Goal: Communication & Community: Answer question/provide support

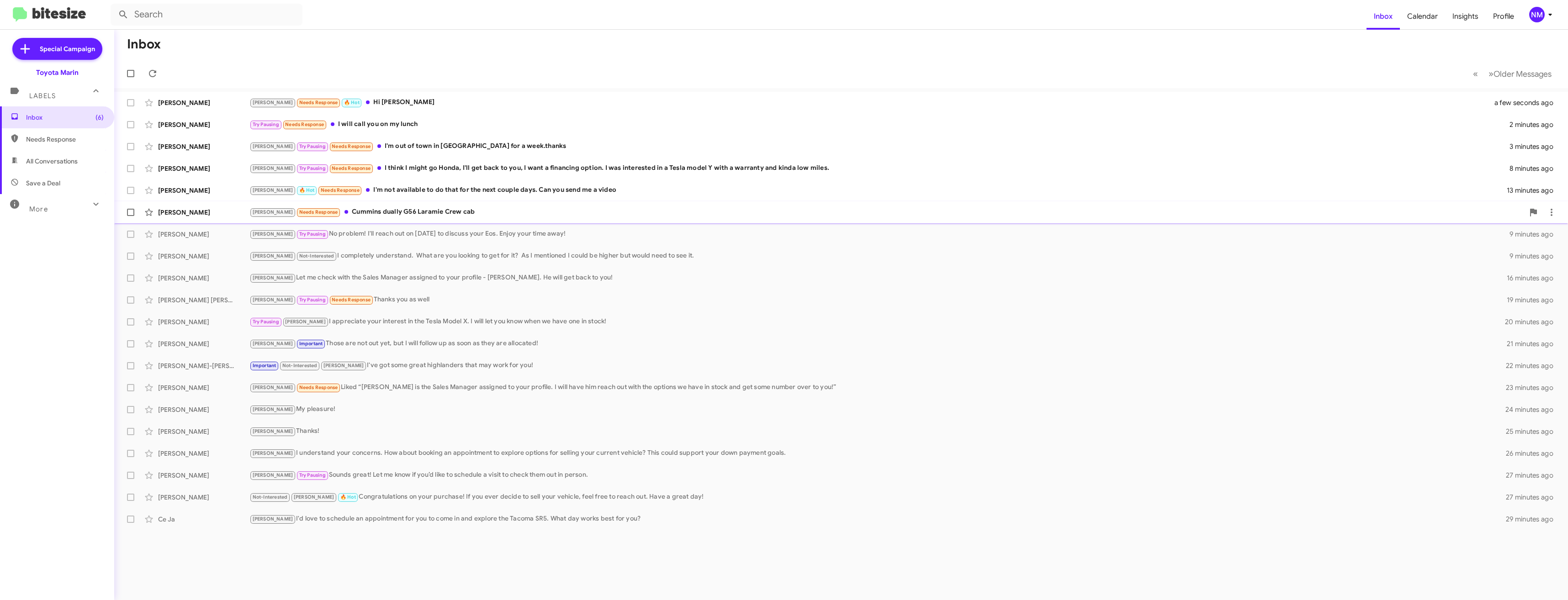
click at [378, 210] on div "[PERSON_NAME] Needs Response Cummins dually G56 Laramie Crew cab" at bounding box center [887, 212] width 1275 height 11
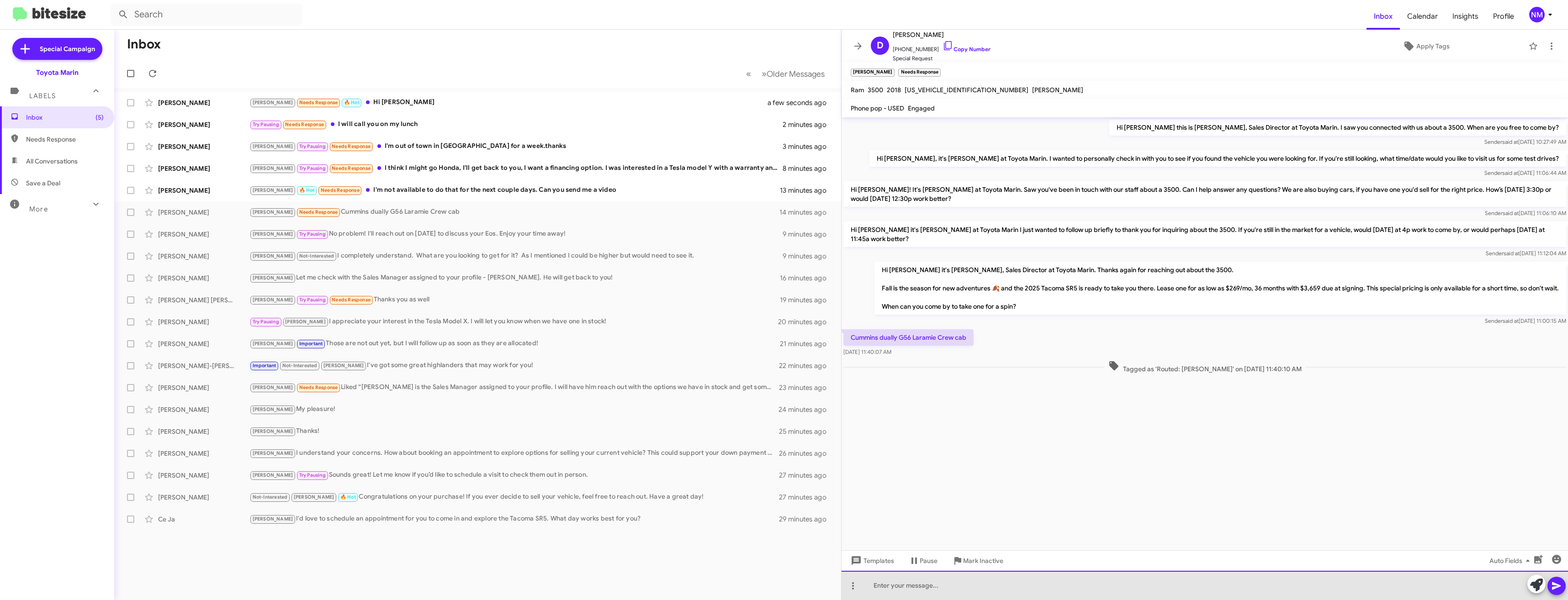
click at [932, 582] on div at bounding box center [1204, 585] width 726 height 29
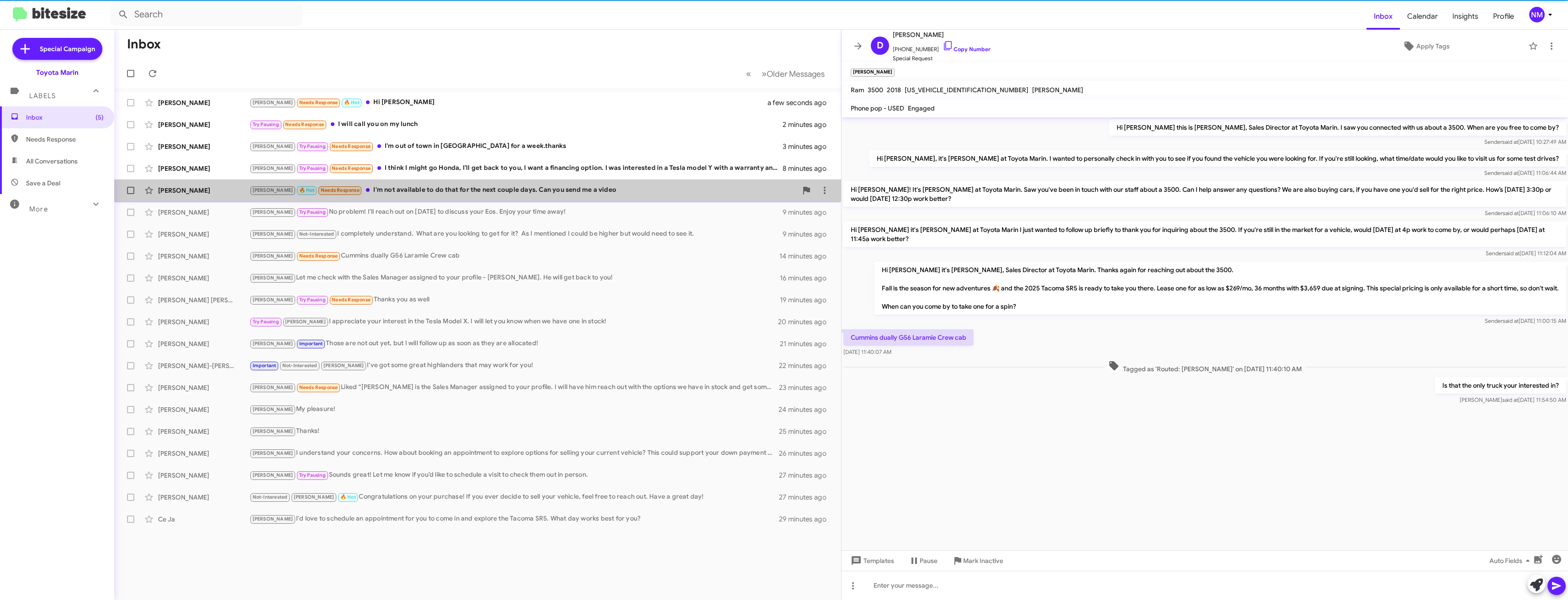
click at [427, 198] on div "[PERSON_NAME] [PERSON_NAME] 🔥 Hot Needs Response I'm not available to do that f…" at bounding box center [477, 190] width 712 height 18
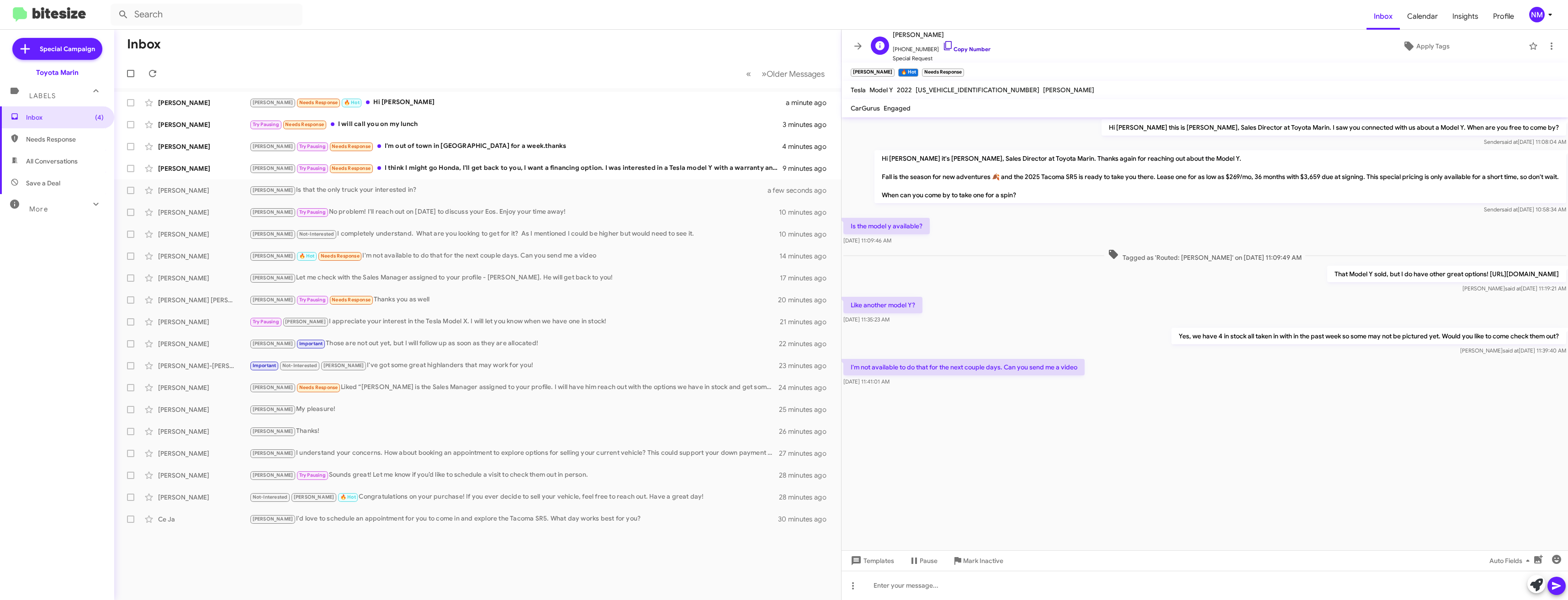
click at [956, 47] on link "Copy Number" at bounding box center [966, 49] width 48 height 7
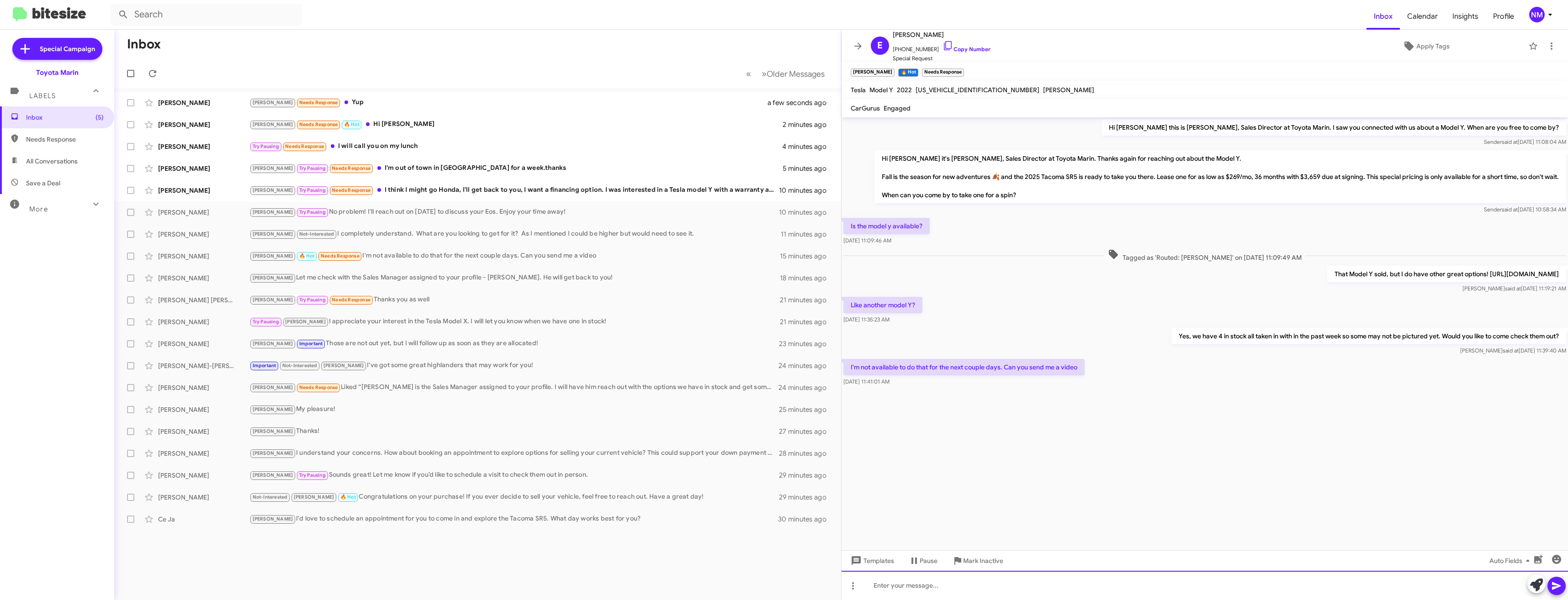
click at [902, 584] on div at bounding box center [1204, 585] width 726 height 29
click at [1552, 583] on icon at bounding box center [1556, 585] width 11 height 11
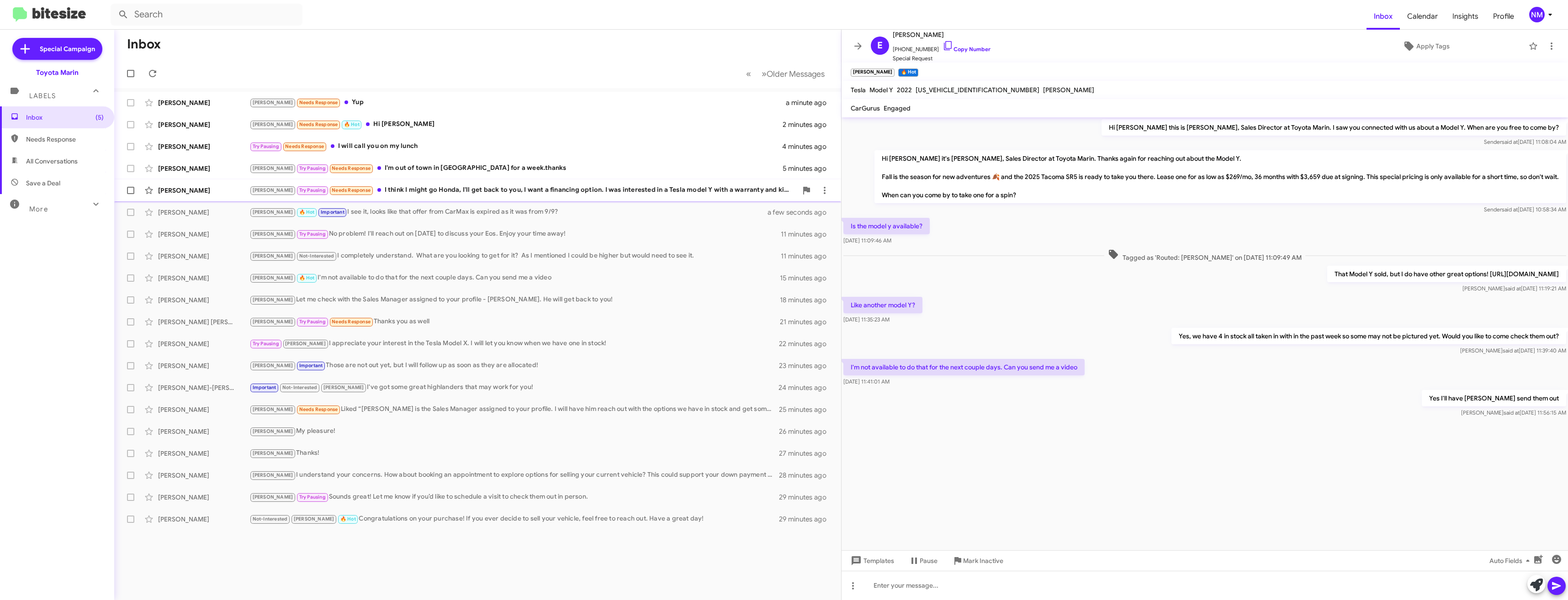
click at [508, 196] on div "[PERSON_NAME] [PERSON_NAME] Try Pausing Needs Response I think I might go Honda…" at bounding box center [477, 190] width 712 height 18
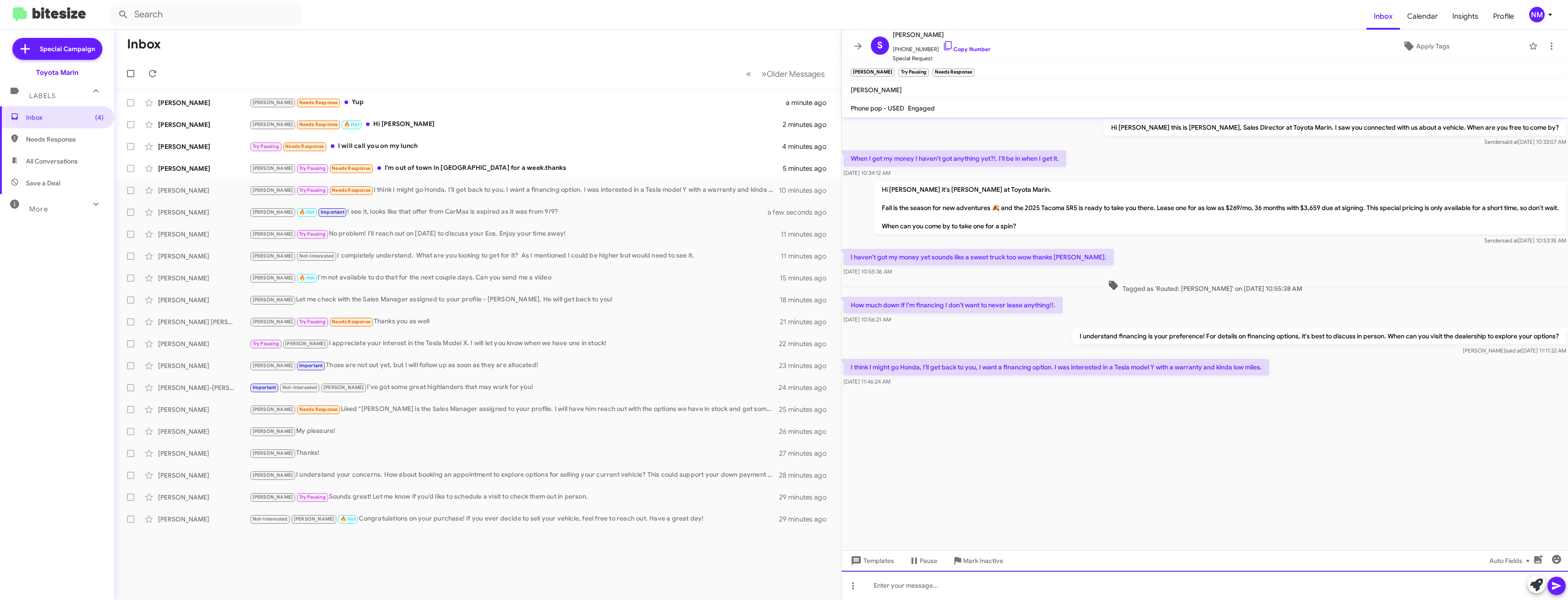
click at [968, 581] on div at bounding box center [1204, 585] width 726 height 29
click at [950, 47] on link "Copy Number" at bounding box center [966, 49] width 48 height 7
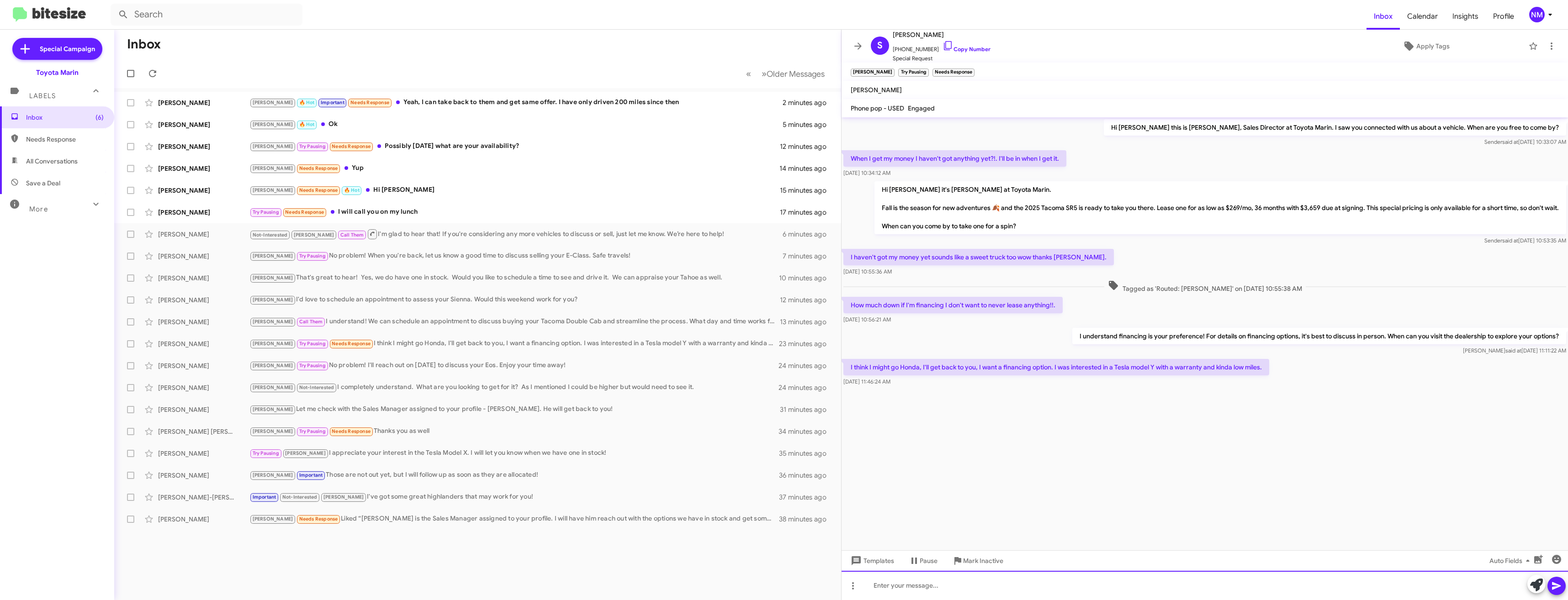
click at [946, 579] on div at bounding box center [1204, 585] width 726 height 29
click at [416, 216] on div "Try Pausing Needs Response I will call you on my lunch" at bounding box center [523, 212] width 548 height 11
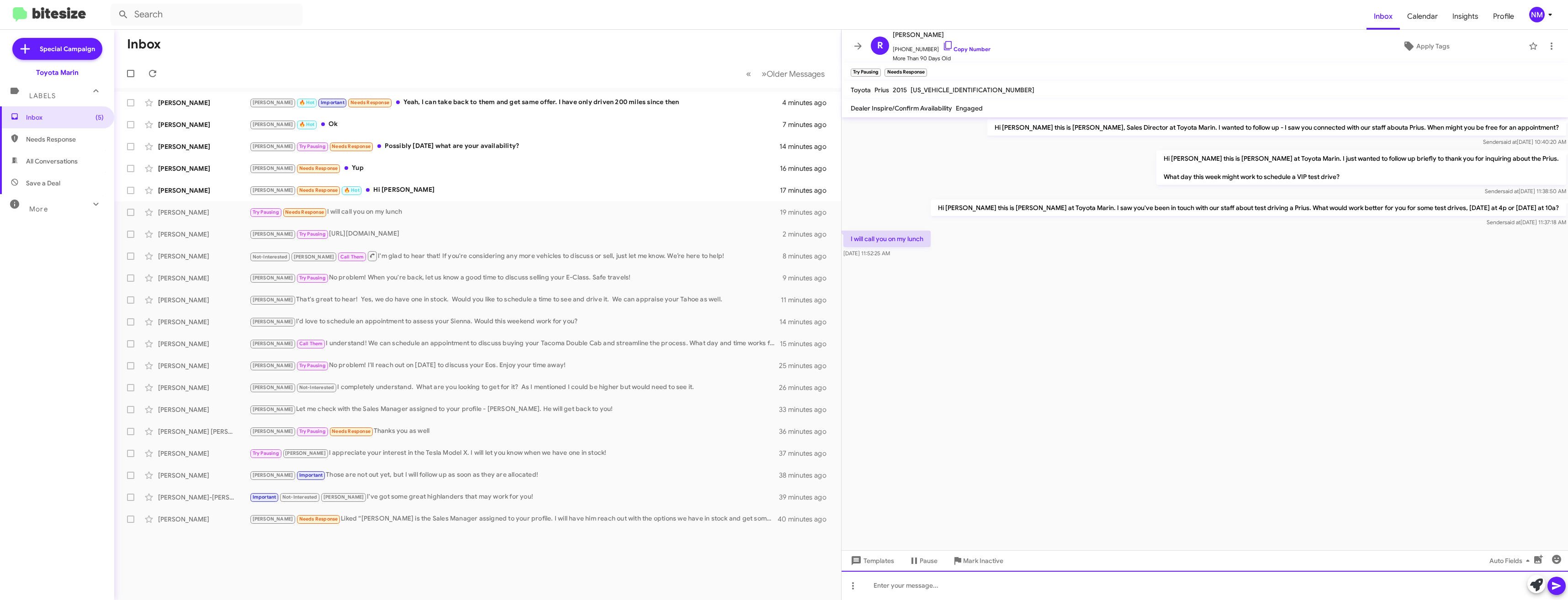
click at [948, 580] on div at bounding box center [1204, 585] width 726 height 29
click at [1562, 586] on button at bounding box center [1556, 585] width 18 height 18
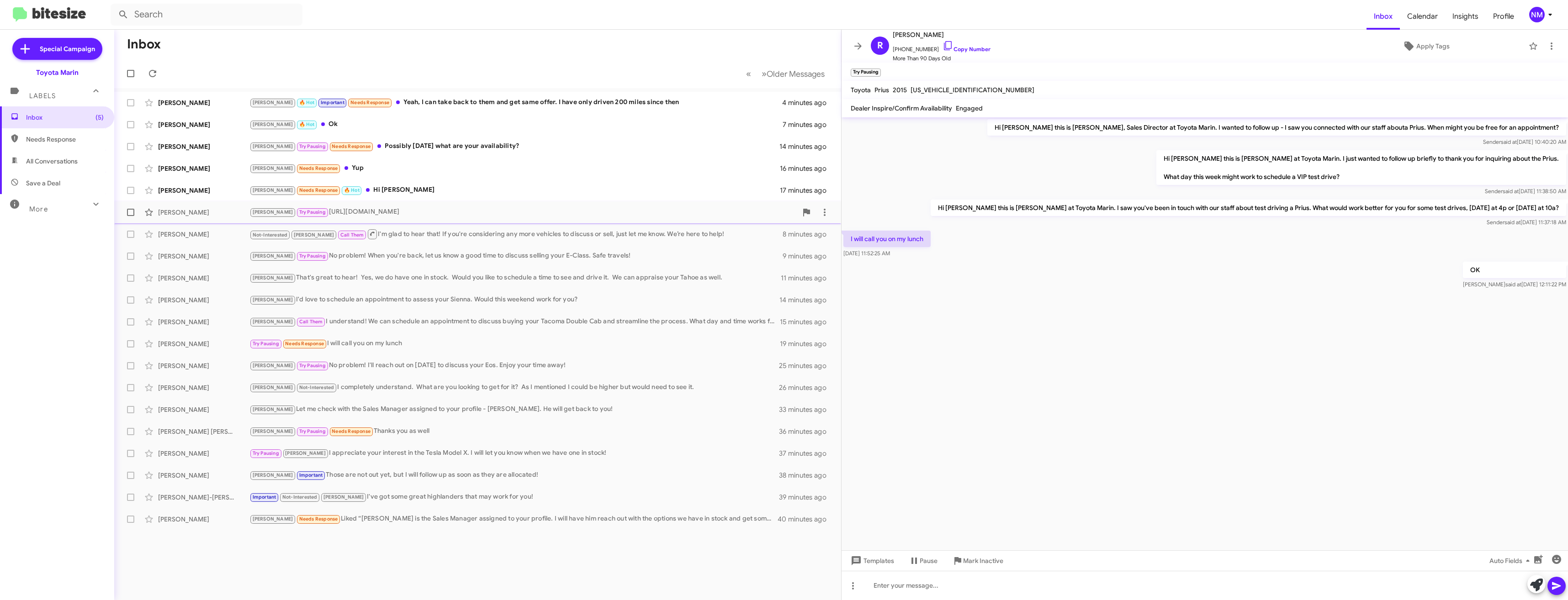
click at [427, 212] on div "[PERSON_NAME] Pausing [URL][DOMAIN_NAME]" at bounding box center [523, 212] width 548 height 11
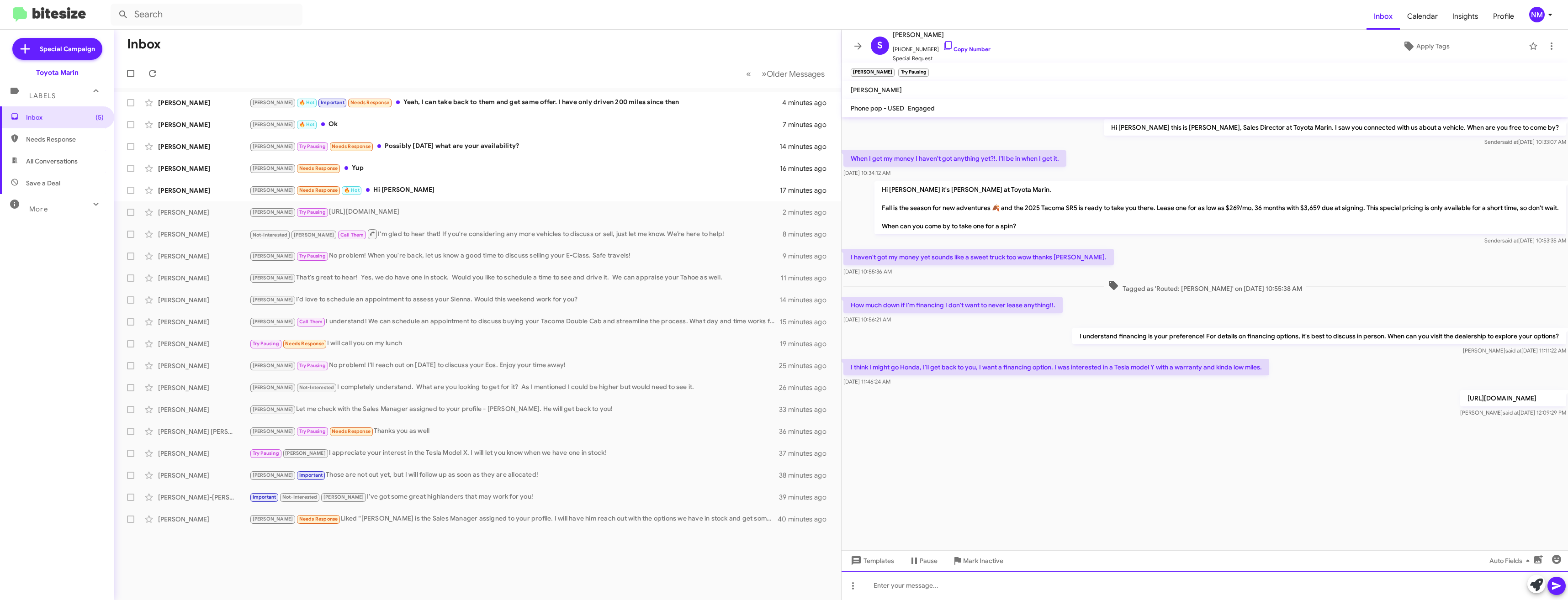
click at [1026, 587] on div at bounding box center [1204, 585] width 726 height 29
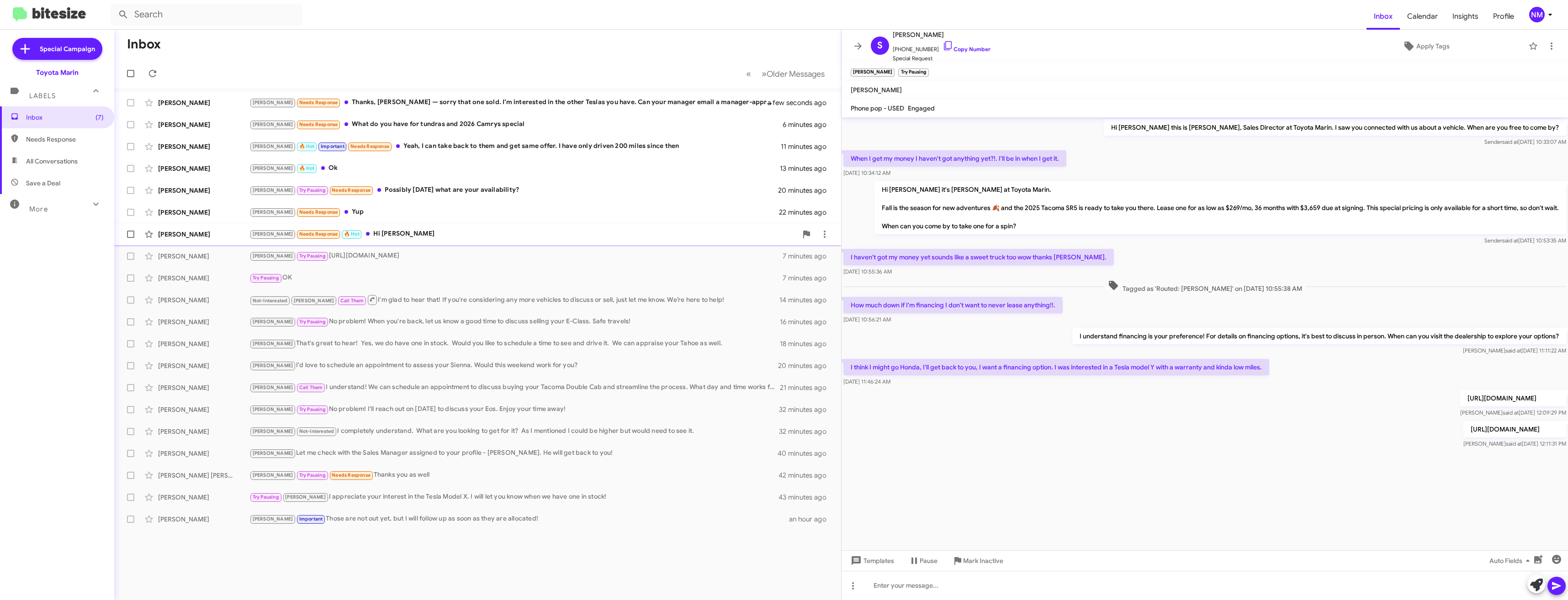
click at [372, 233] on div "[PERSON_NAME] Needs Response 🔥 Hot Hi [PERSON_NAME]" at bounding box center [523, 234] width 548 height 11
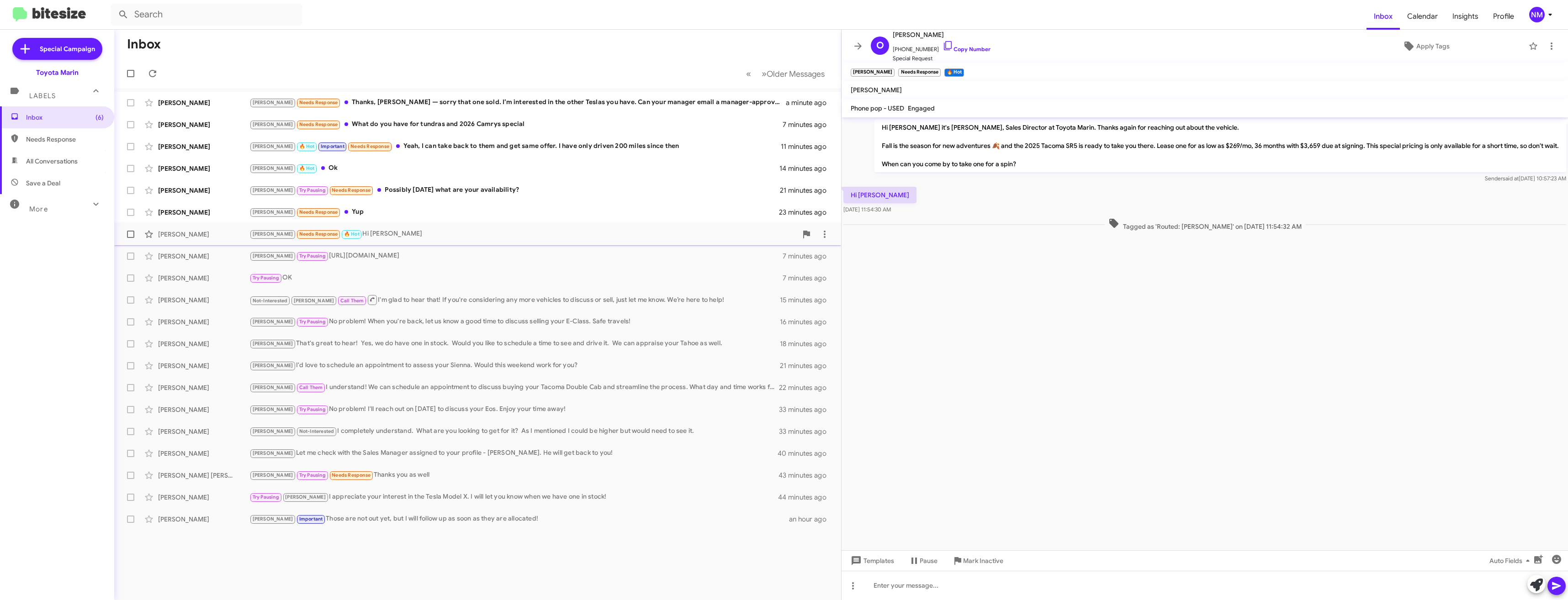
click at [276, 244] on span "[PERSON_NAME] [PERSON_NAME] Needs Response 🔥 Hot Hi [PERSON_NAME] 24 minutes ago" at bounding box center [478, 234] width 727 height 22
click at [379, 228] on div "[PERSON_NAME] [PERSON_NAME] Needs Response 🔥 Hot Hi [PERSON_NAME] 24 minutes ago" at bounding box center [477, 234] width 712 height 18
click at [976, 592] on div at bounding box center [1204, 585] width 726 height 29
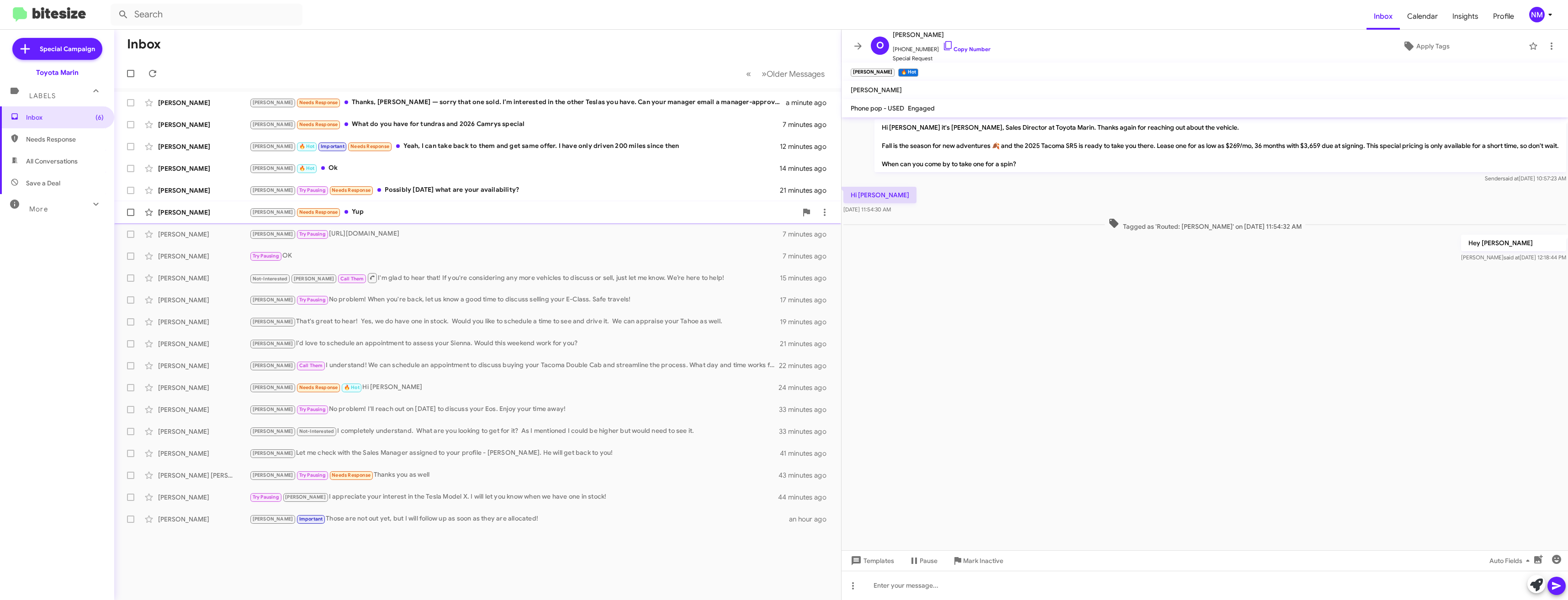
click at [348, 215] on div "[PERSON_NAME] Needs Response Yup" at bounding box center [523, 212] width 548 height 11
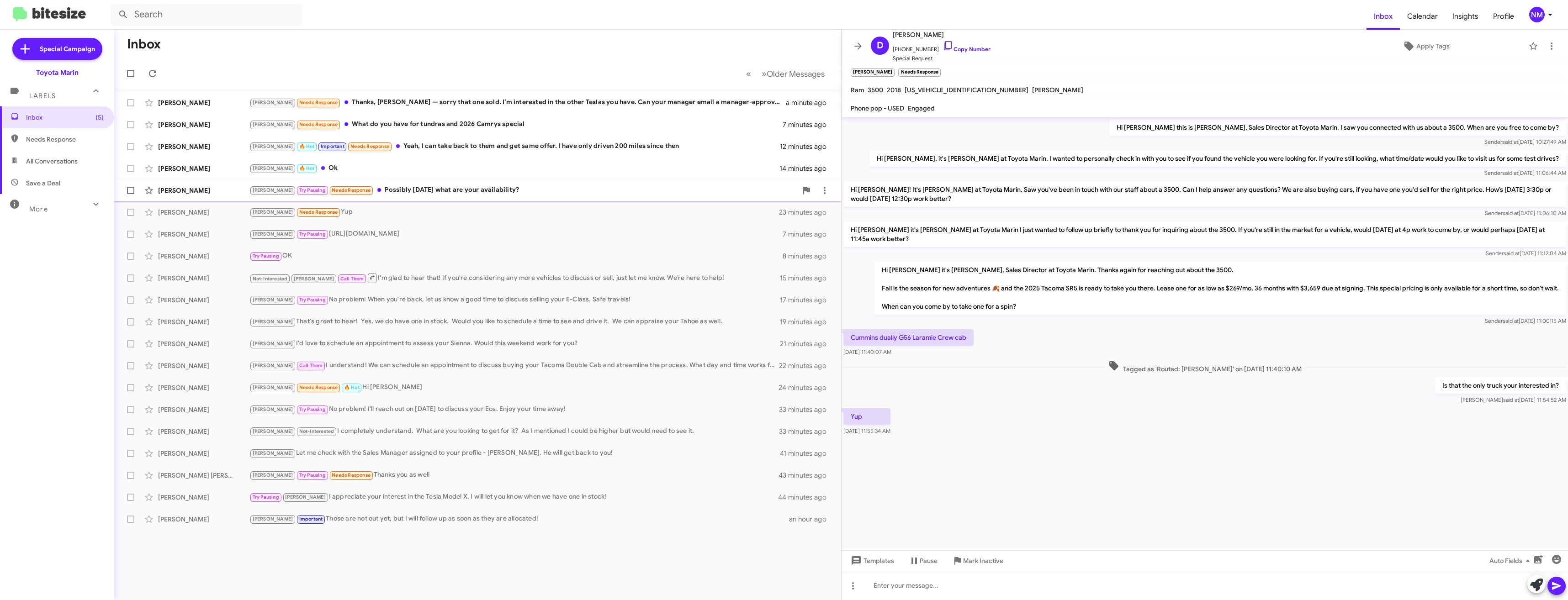
click at [394, 195] on div "[PERSON_NAME] Pausing Needs Response Possibly [DATE] what are your availability?" at bounding box center [523, 190] width 548 height 11
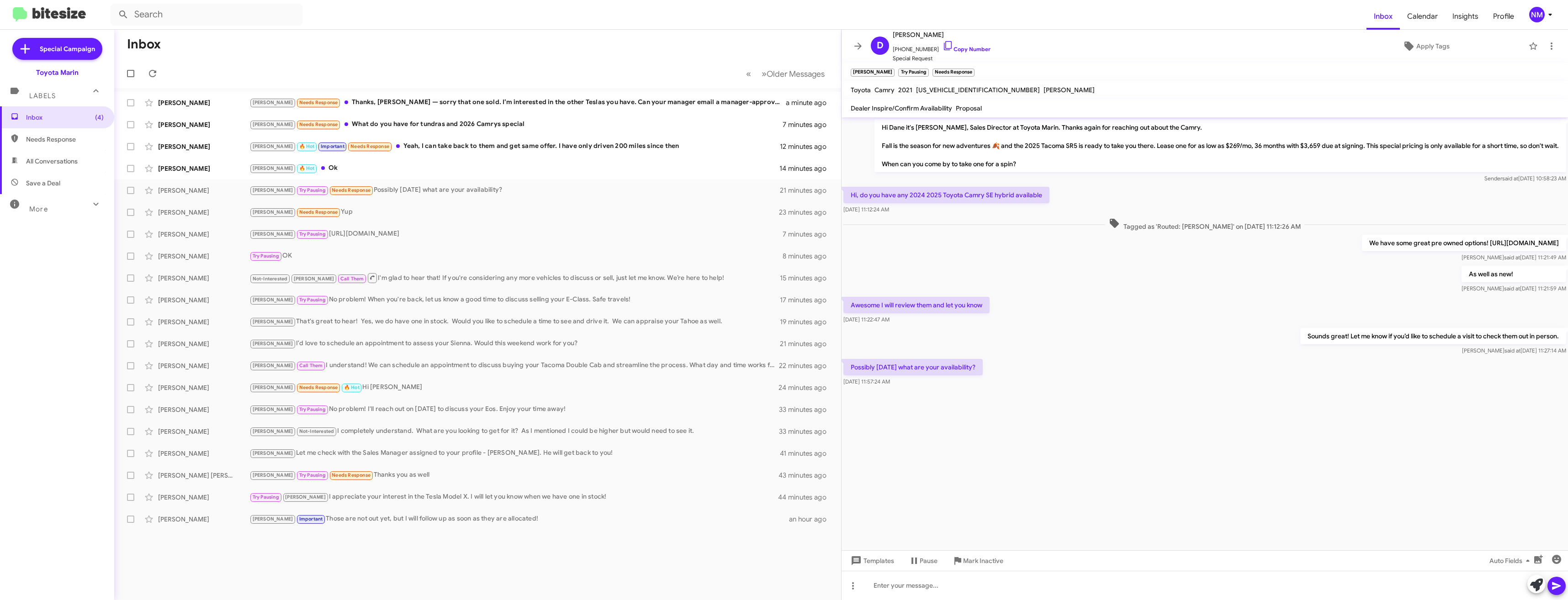
drag, startPoint x: 1367, startPoint y: 437, endPoint x: 1358, endPoint y: 450, distance: 15.8
click at [1358, 450] on cdk-virtual-scroll-viewport "Hi Dane it's [PERSON_NAME], Sales Director at Toyota Marin. Thanks again for re…" at bounding box center [1204, 333] width 726 height 433
click at [968, 48] on link "Copy Number" at bounding box center [966, 49] width 48 height 7
click at [940, 592] on div at bounding box center [1204, 585] width 726 height 29
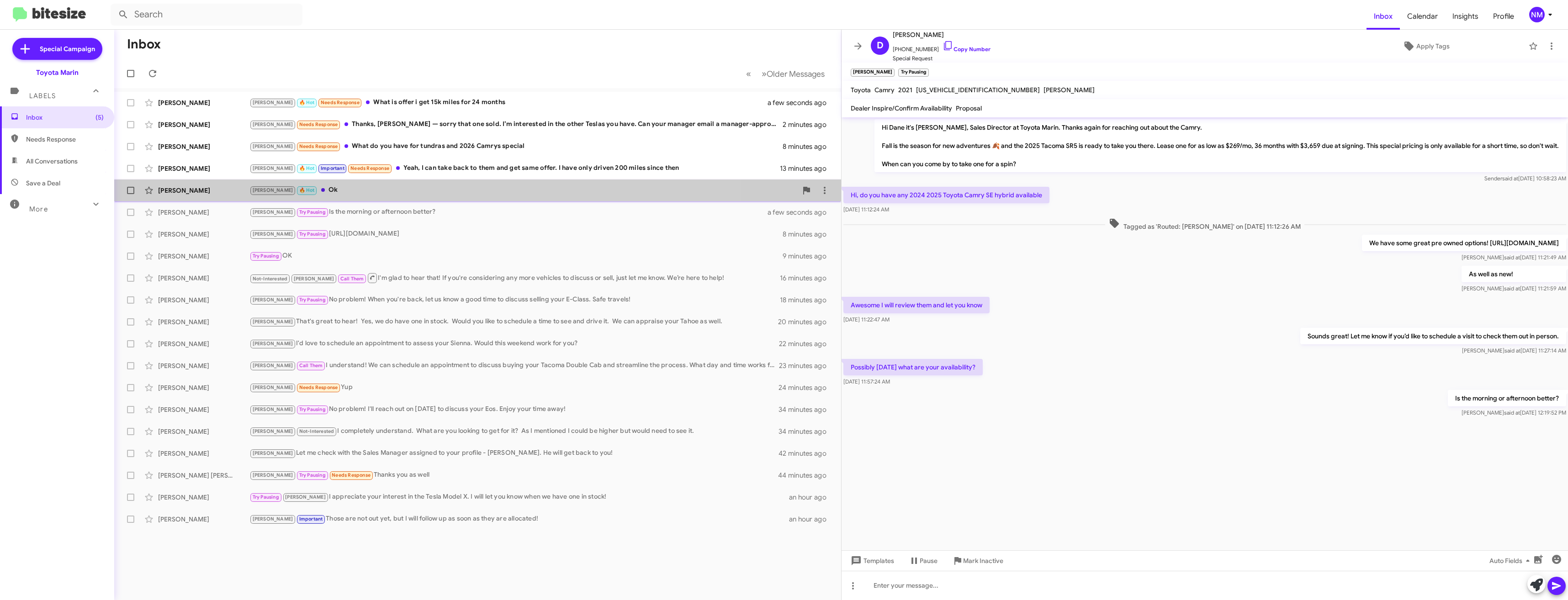
click at [327, 195] on div "[PERSON_NAME] 🔥 Hot Ok" at bounding box center [523, 190] width 548 height 11
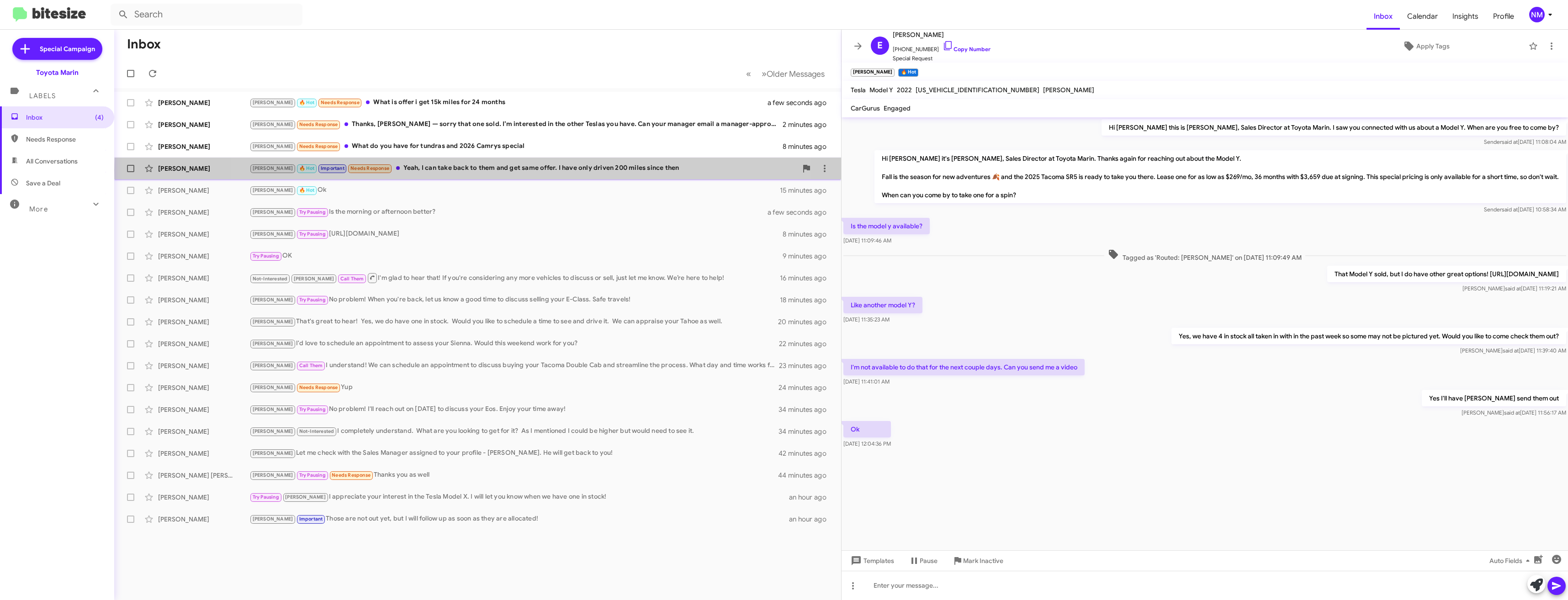
click at [490, 171] on div "[PERSON_NAME] 🔥 Hot Important Needs Response Yeah, I can take back to them and …" at bounding box center [523, 168] width 548 height 11
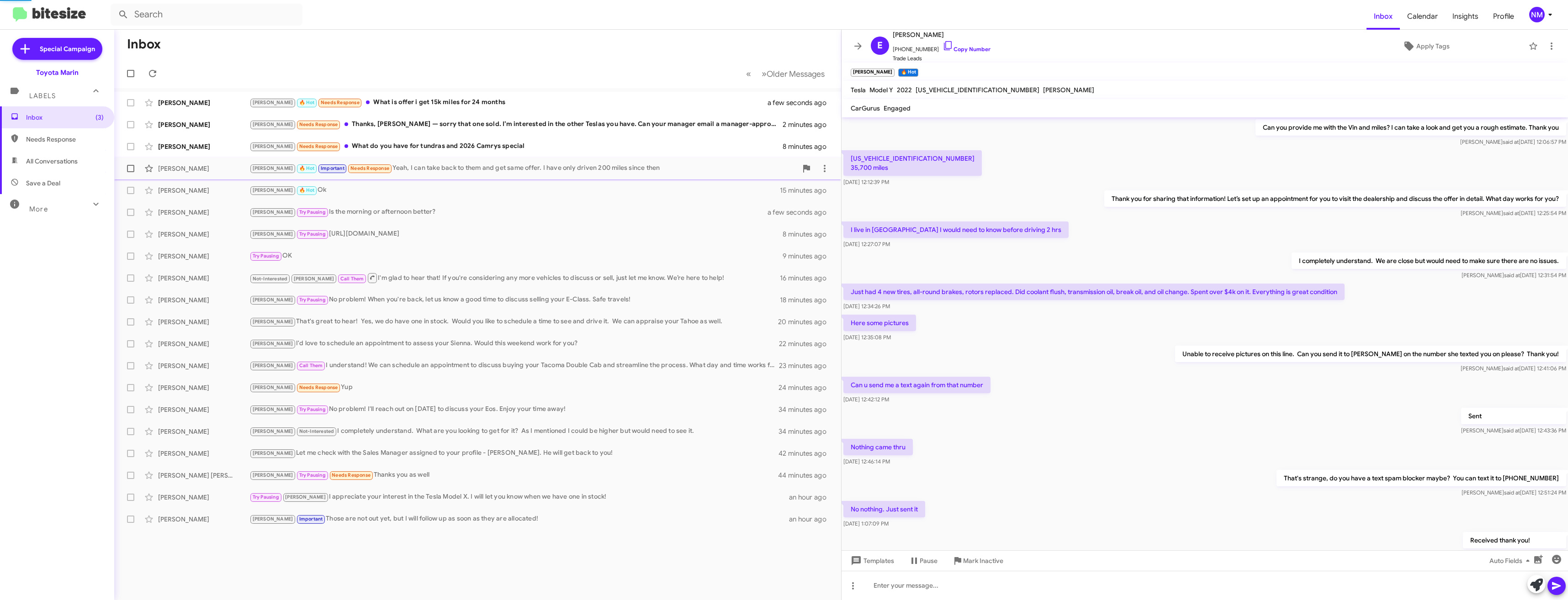
scroll to position [270, 0]
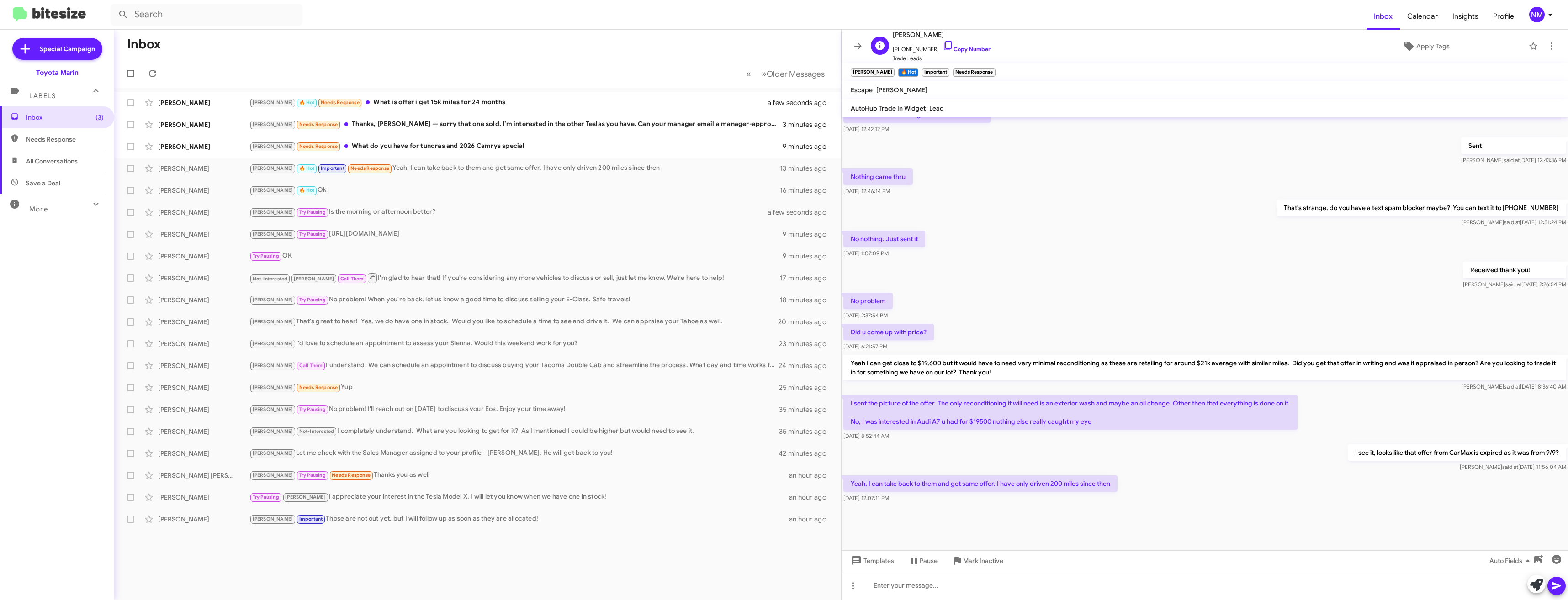
click at [956, 54] on div "[PERSON_NAME] [PHONE_NUMBER] Copy Number Trade Leads" at bounding box center [941, 45] width 98 height 33
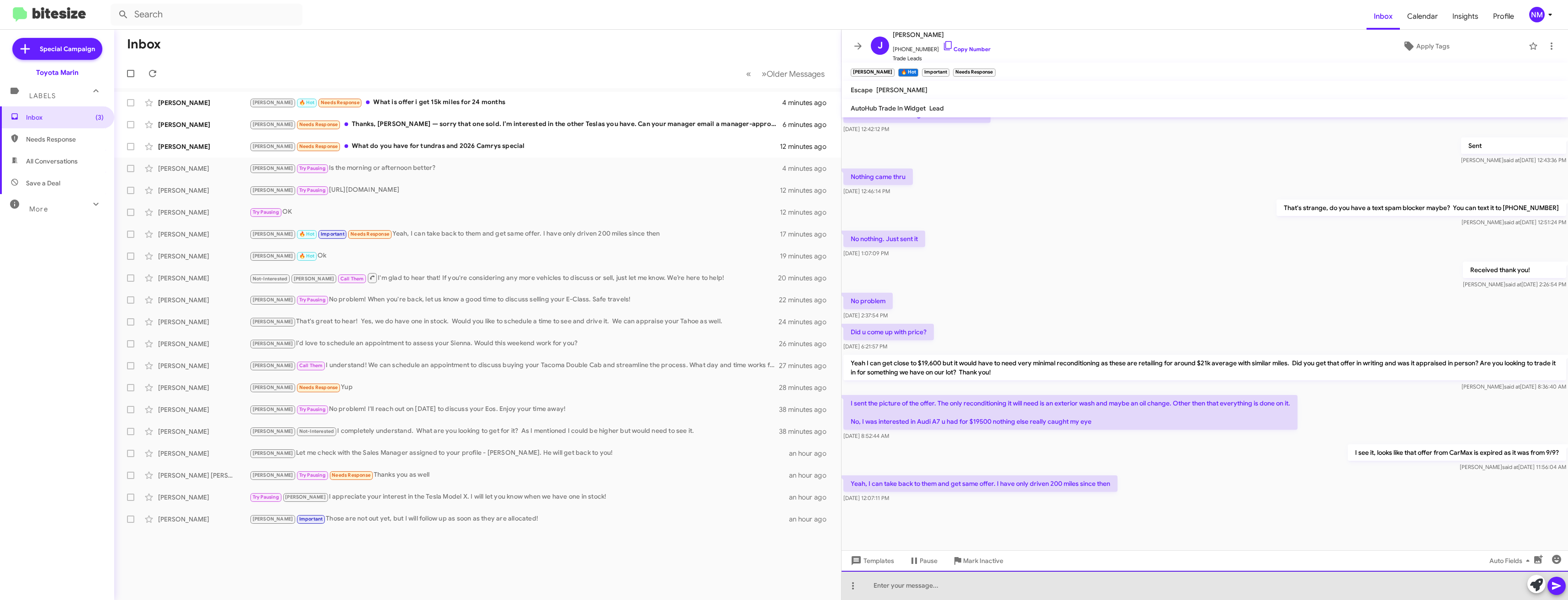
click at [959, 579] on div at bounding box center [1204, 585] width 726 height 29
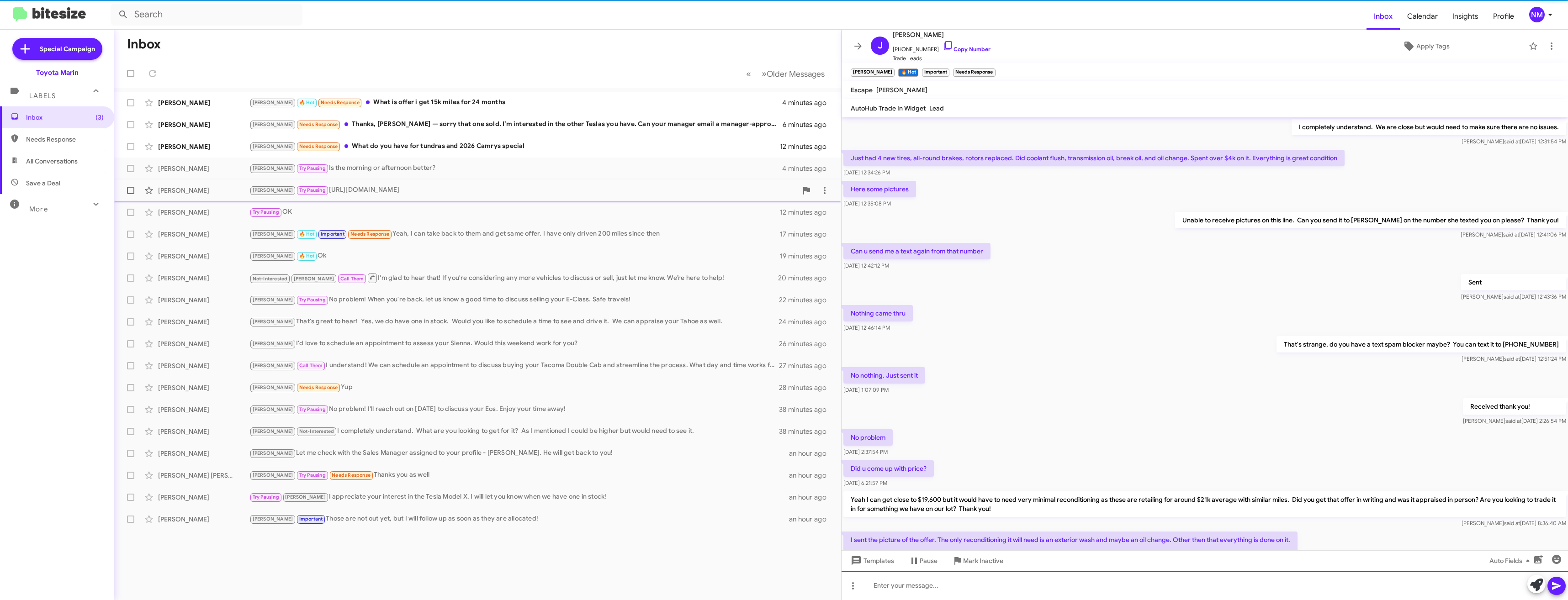
scroll to position [0, 0]
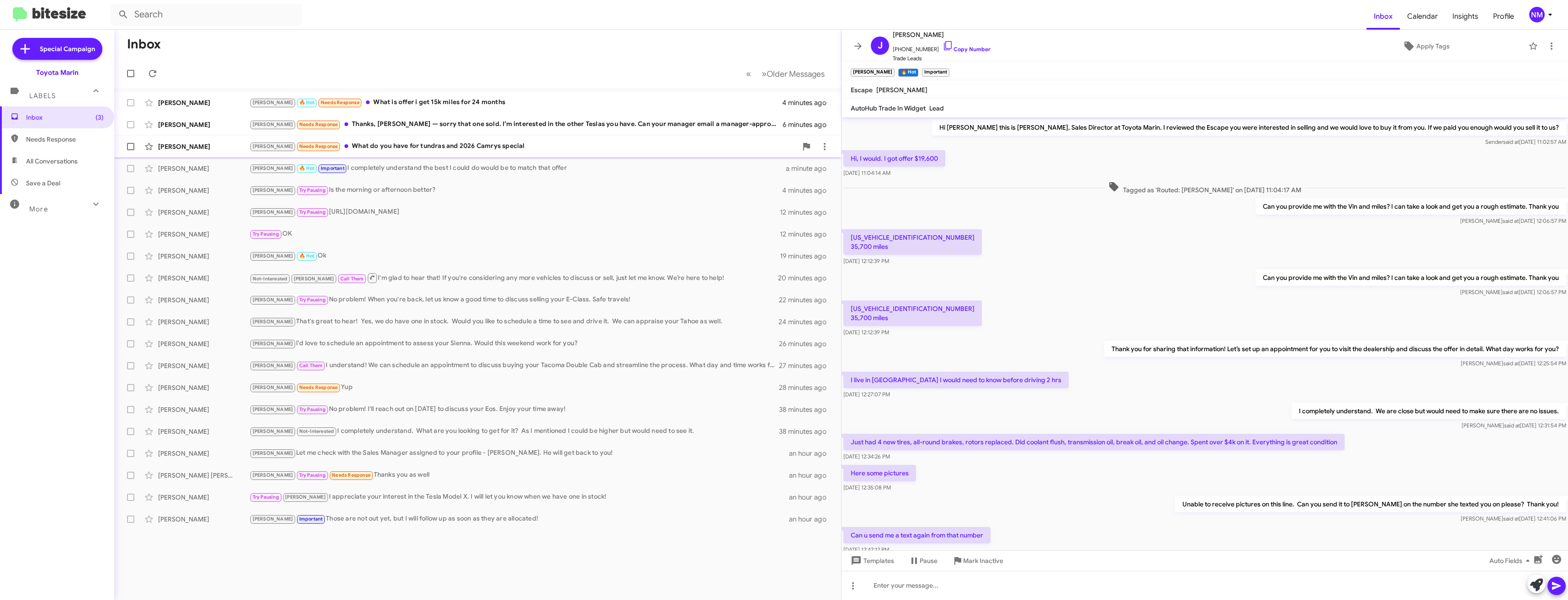
click at [415, 146] on div "[PERSON_NAME] Needs Response What do you have for tundras and 2026 Camrys speci…" at bounding box center [523, 146] width 548 height 11
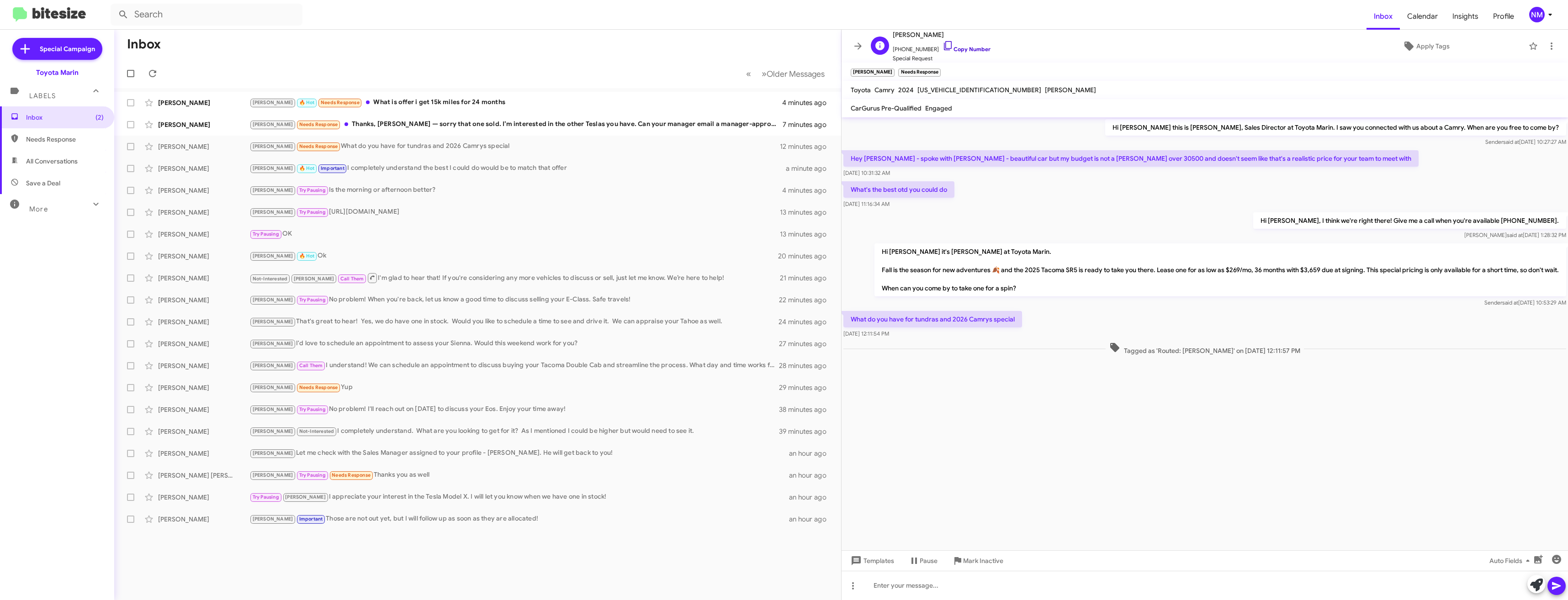
click at [969, 47] on link "Copy Number" at bounding box center [966, 49] width 48 height 7
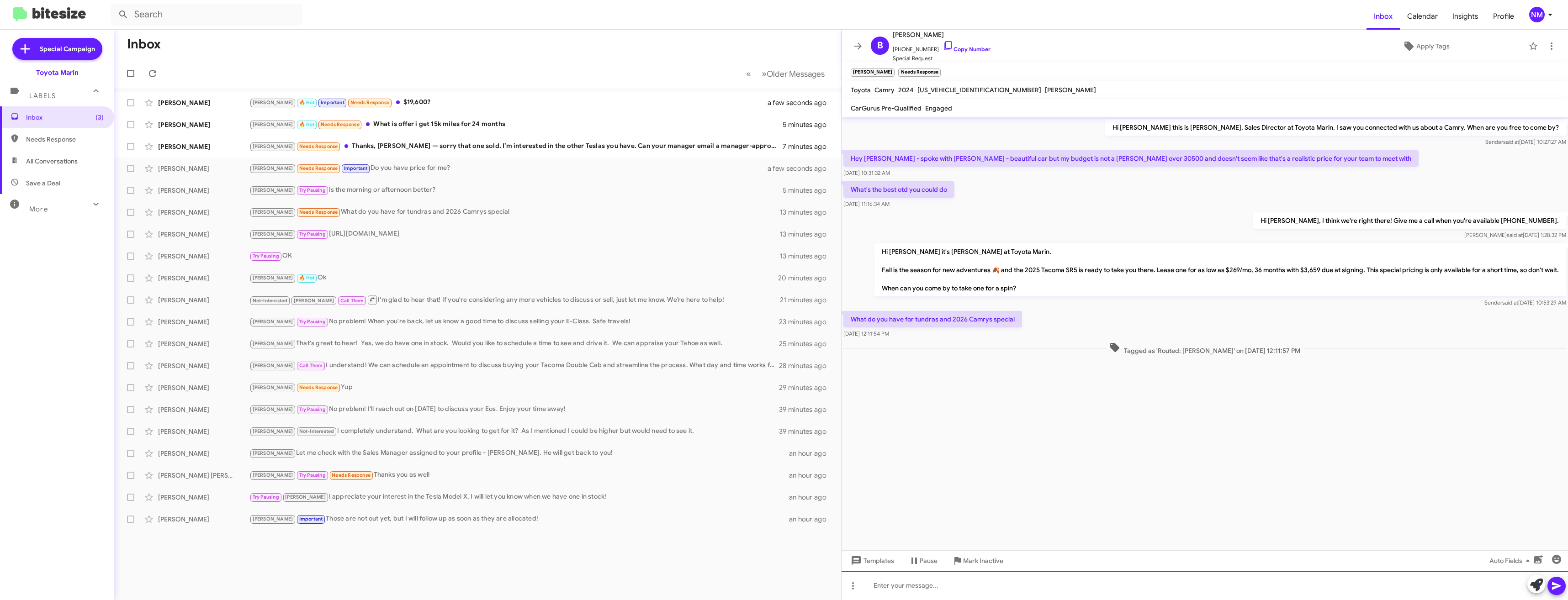
drag, startPoint x: 946, startPoint y: 589, endPoint x: 954, endPoint y: 612, distance: 24.4
click at [954, 599] on html "Inbox Calendar Insights Profile NM Special Campaign Toyota Marin Labels Inbox (…" at bounding box center [784, 300] width 1568 height 600
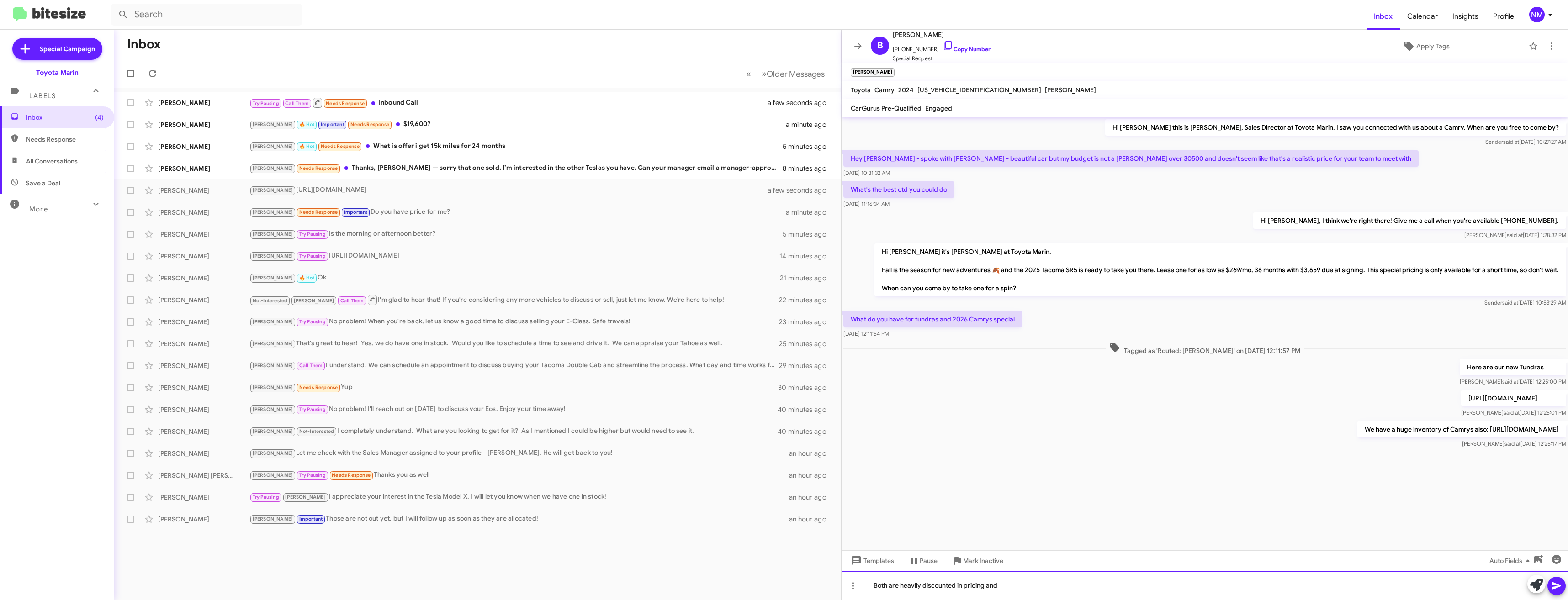
click at [1052, 585] on div "Both are heavily discounted in pricing and" at bounding box center [1204, 585] width 726 height 29
click at [370, 168] on div "[PERSON_NAME] Needs Response Thanks, [PERSON_NAME] — sorry that one sold. I’m i…" at bounding box center [523, 168] width 548 height 11
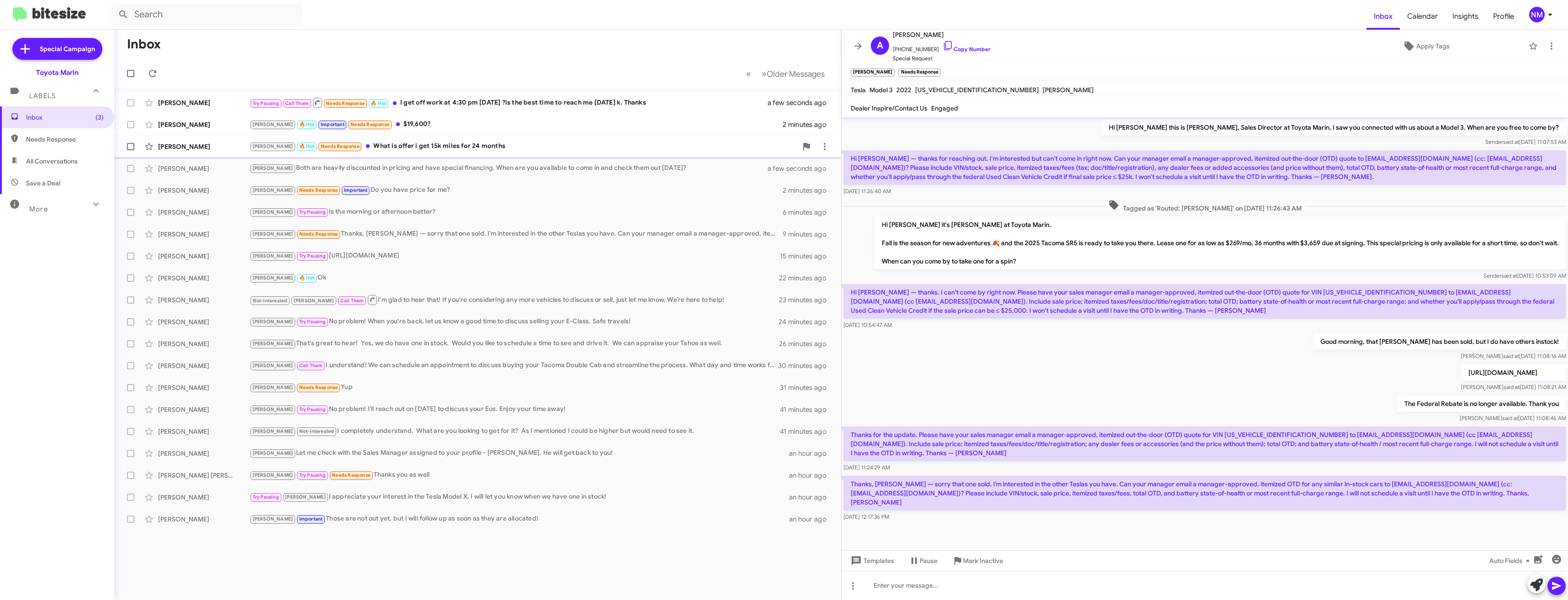
click at [355, 148] on div "[PERSON_NAME] 🔥 Hot Needs Response What is offer i get 15k miles for 24 months" at bounding box center [523, 146] width 548 height 11
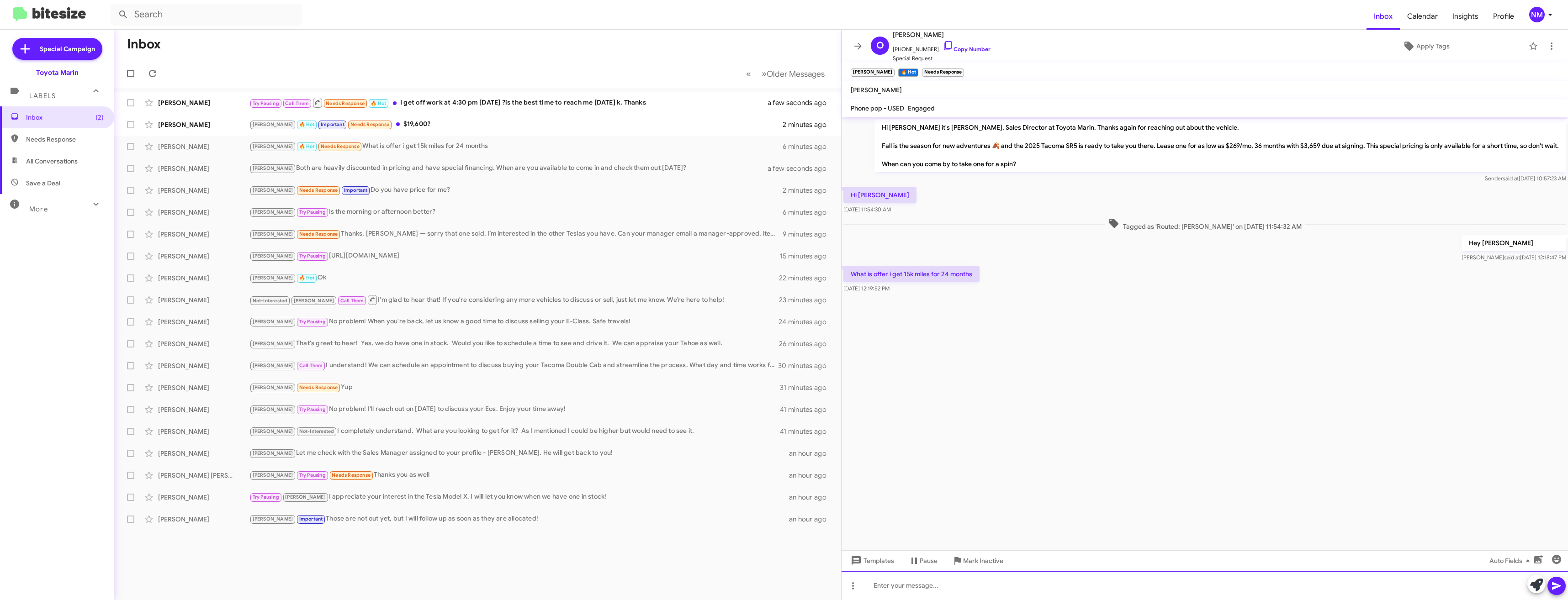
click at [913, 584] on div at bounding box center [1204, 585] width 726 height 29
click at [320, 126] on span "Important" at bounding box center [332, 124] width 24 height 6
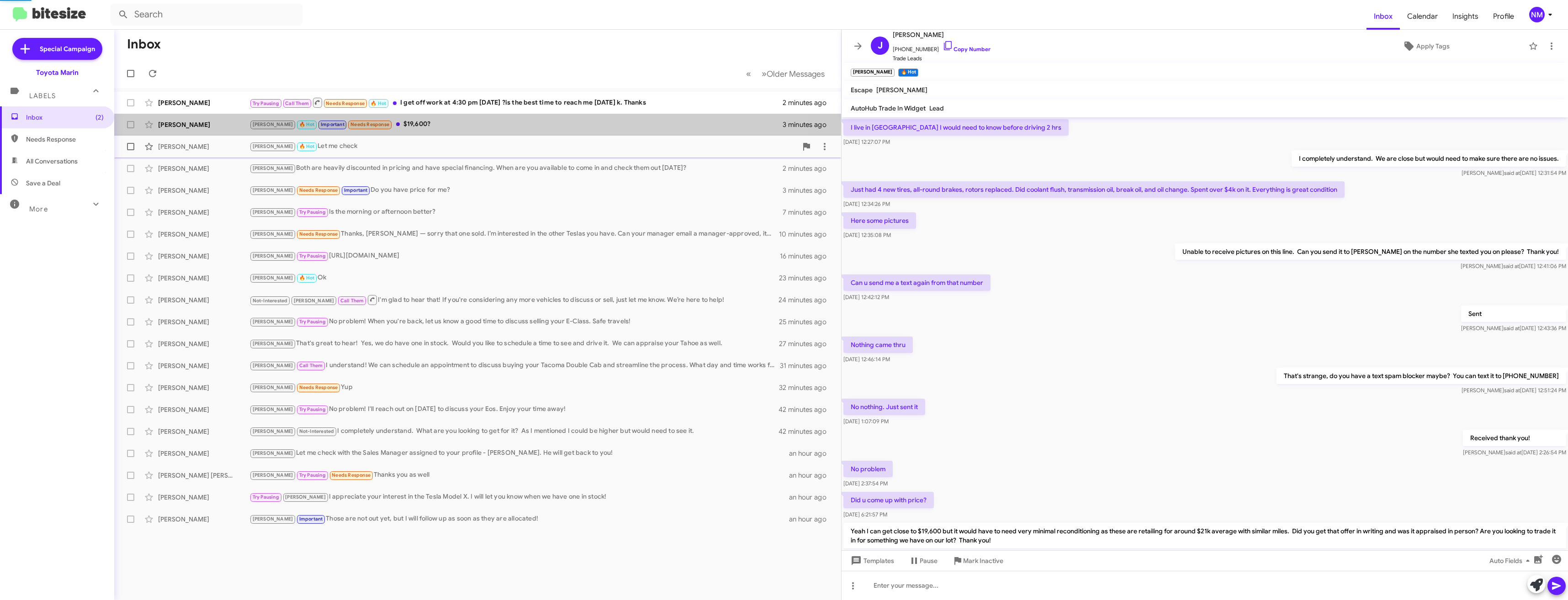
scroll to position [261, 0]
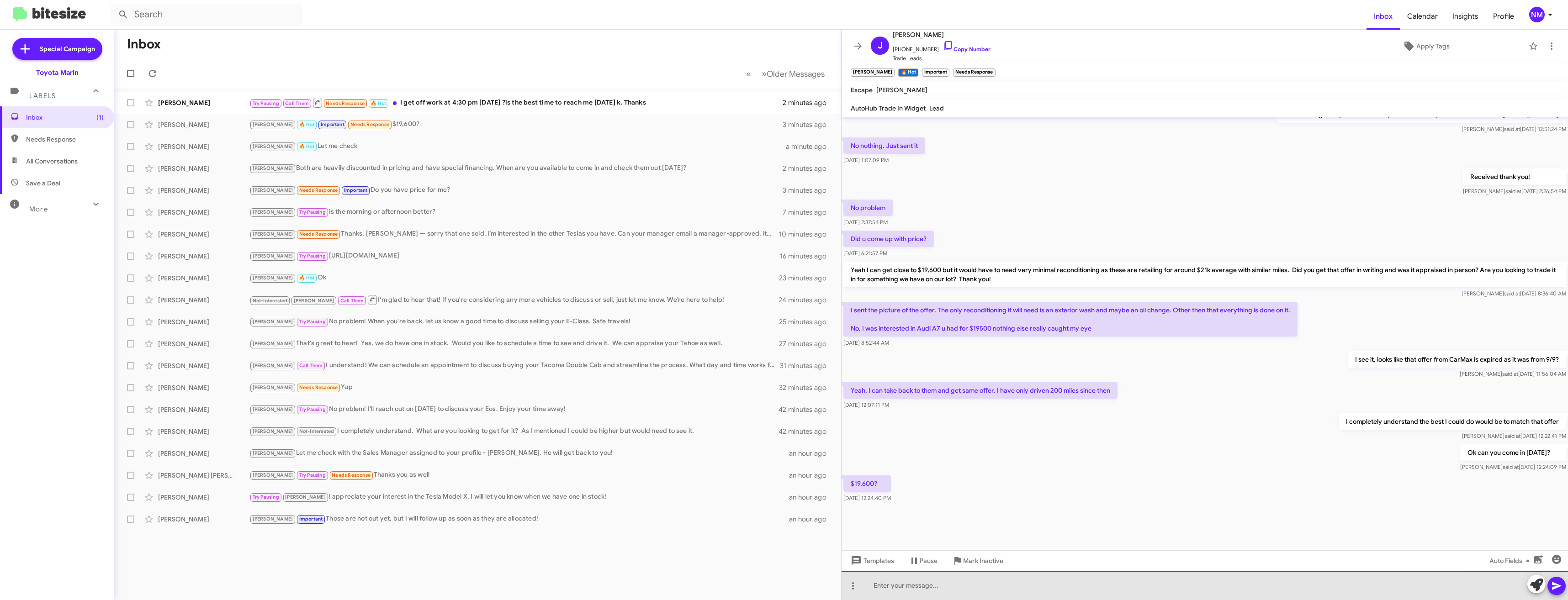
click at [933, 594] on div at bounding box center [1204, 585] width 726 height 29
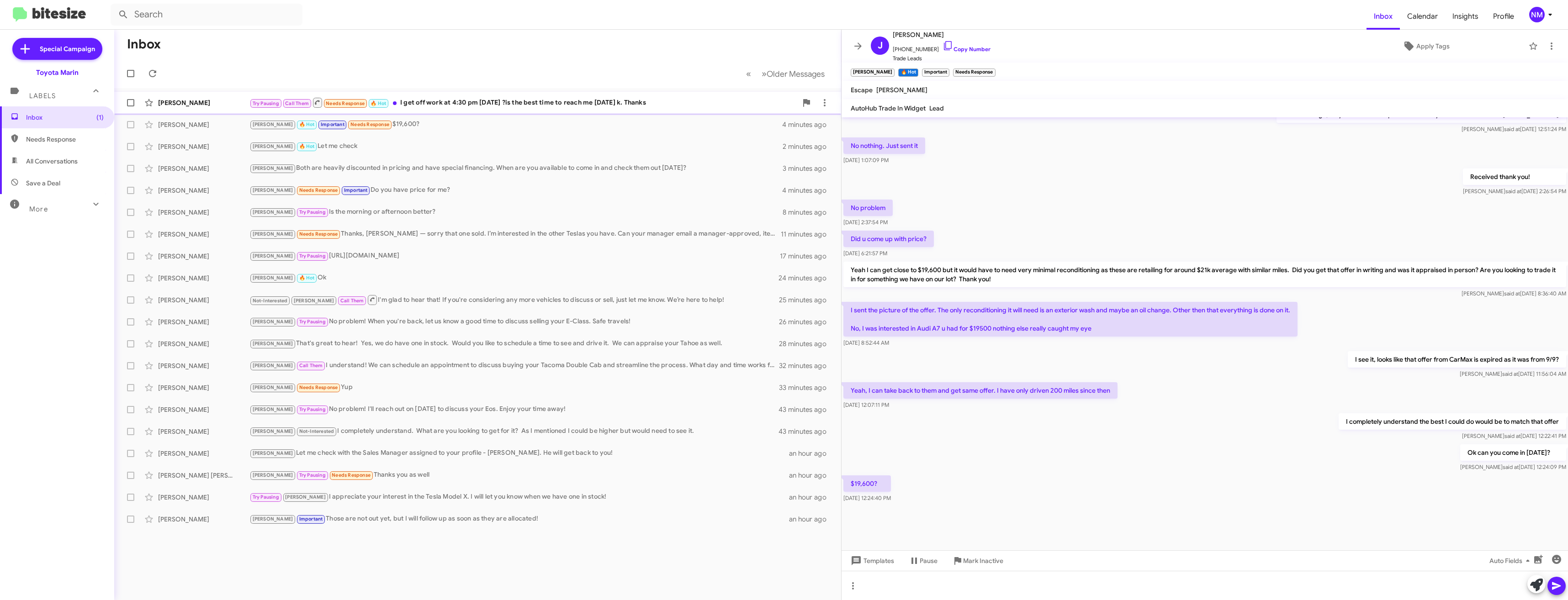
click at [472, 105] on div "Try Pausing Call Them Needs Response 🔥 Hot I get off work at 4:30 pm [DATE] ?is…" at bounding box center [523, 102] width 548 height 11
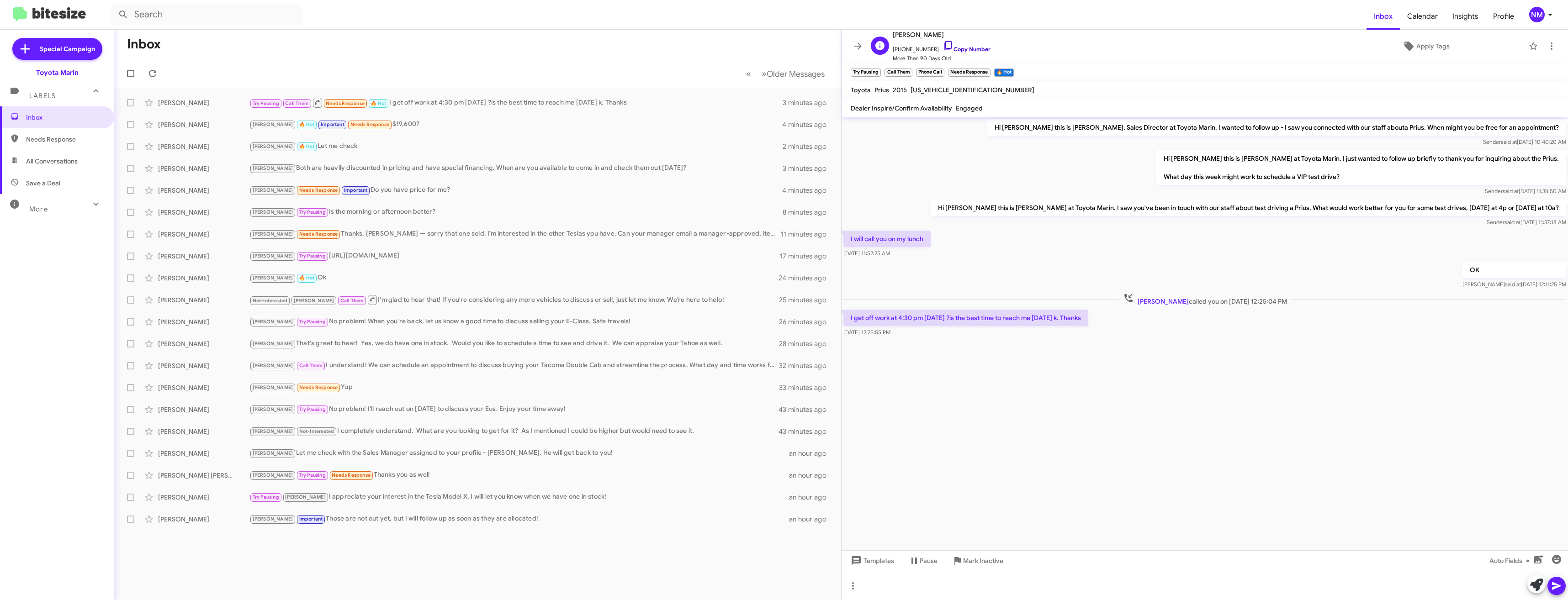
click at [948, 47] on link "Copy Number" at bounding box center [966, 49] width 48 height 7
click at [1029, 577] on div at bounding box center [1204, 585] width 726 height 29
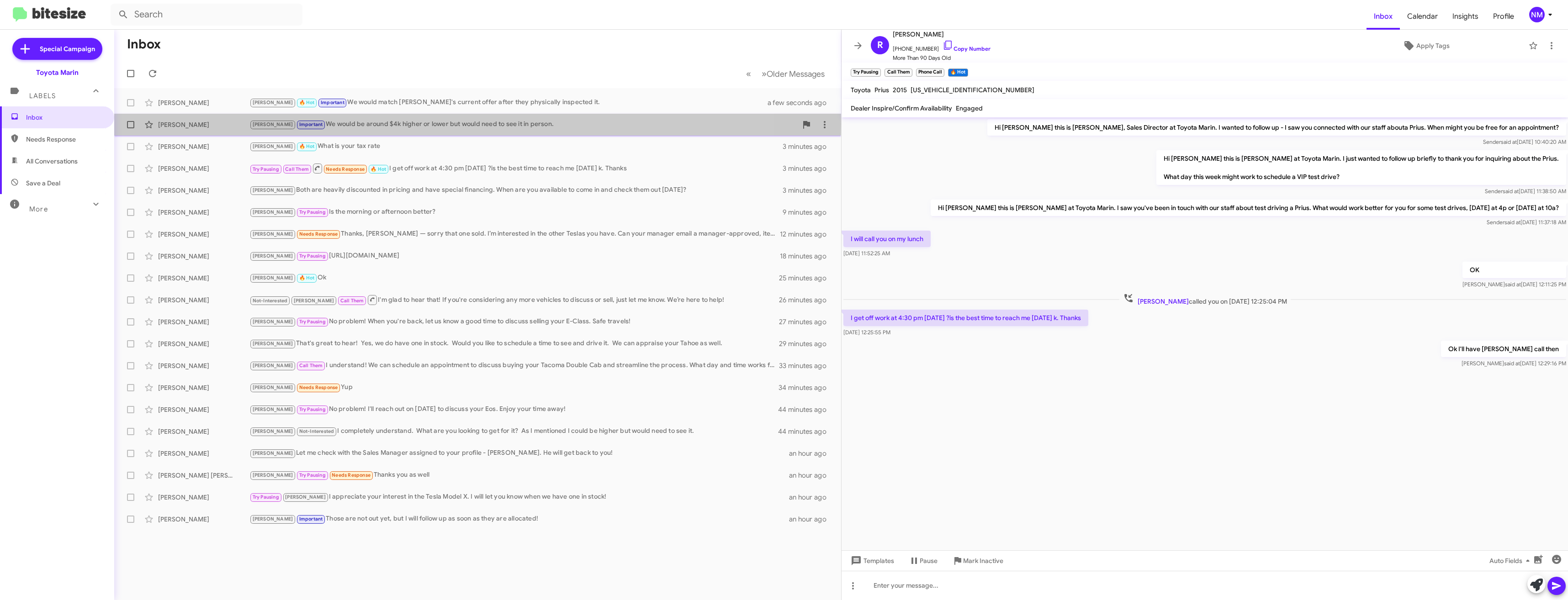
click at [401, 124] on div "[PERSON_NAME] Important We would be around $4k higher or lower but would need t…" at bounding box center [523, 124] width 548 height 11
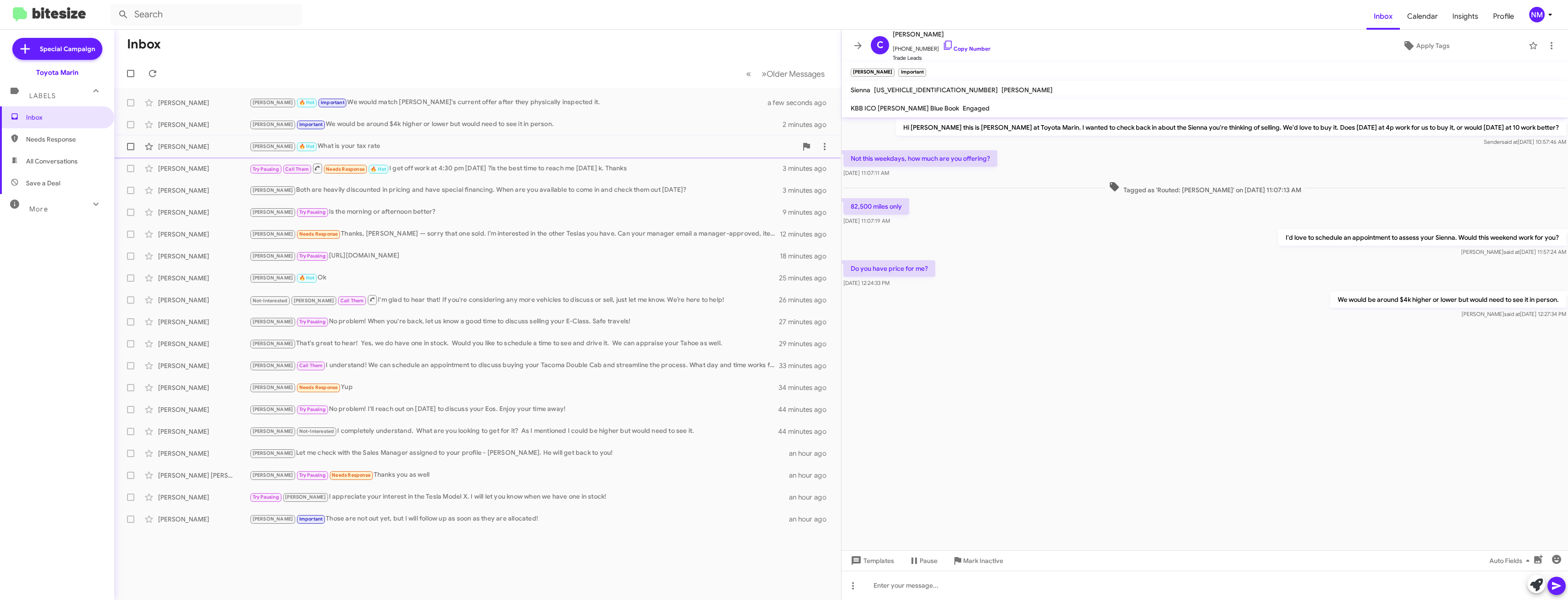
click at [428, 152] on div "[PERSON_NAME] [PERSON_NAME] 🔥 Hot What is your tax rate 3 minutes ago" at bounding box center [477, 147] width 712 height 18
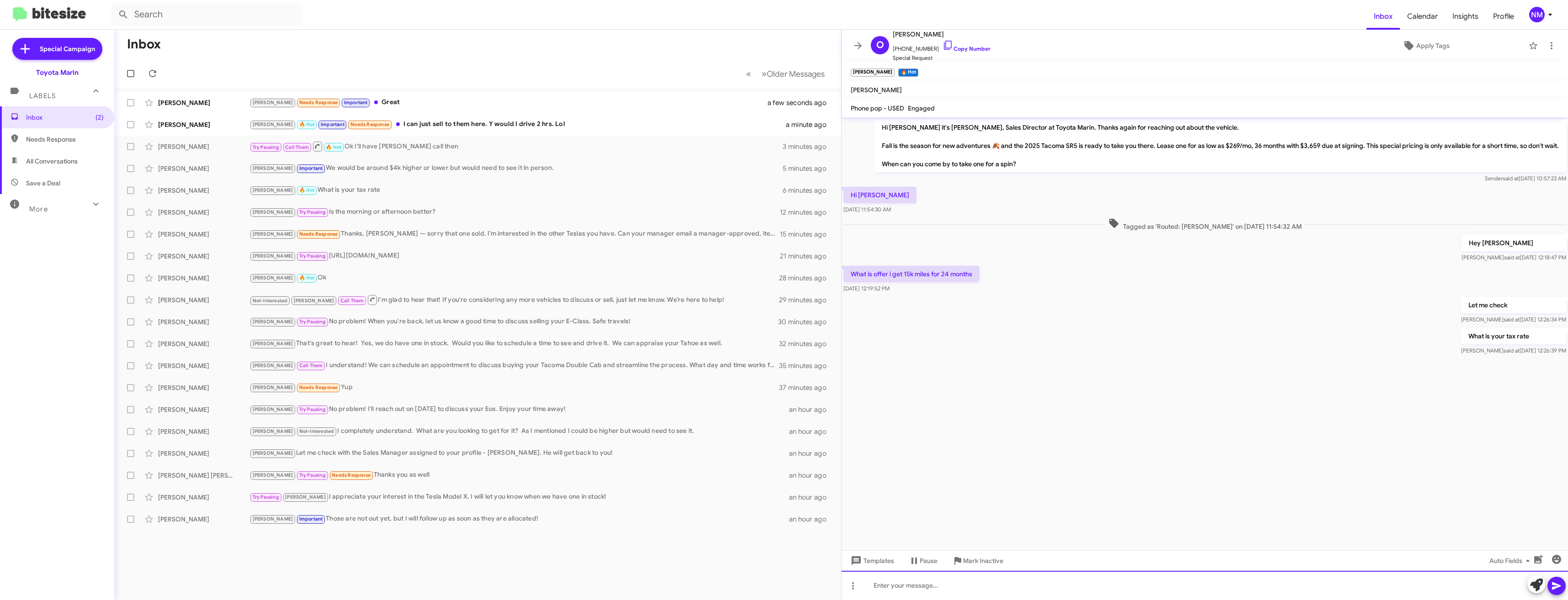
click at [969, 584] on div at bounding box center [1204, 585] width 726 height 29
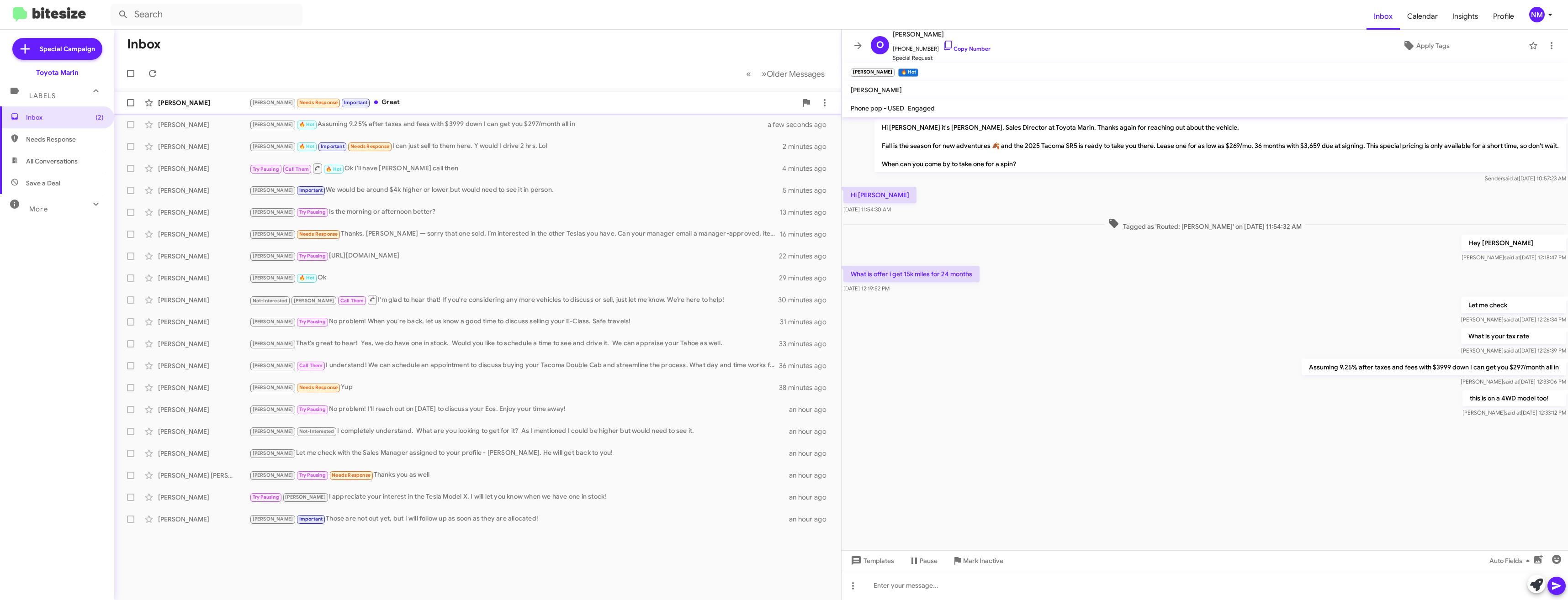
click at [396, 100] on div "[PERSON_NAME] Needs Response Important Great" at bounding box center [523, 102] width 548 height 11
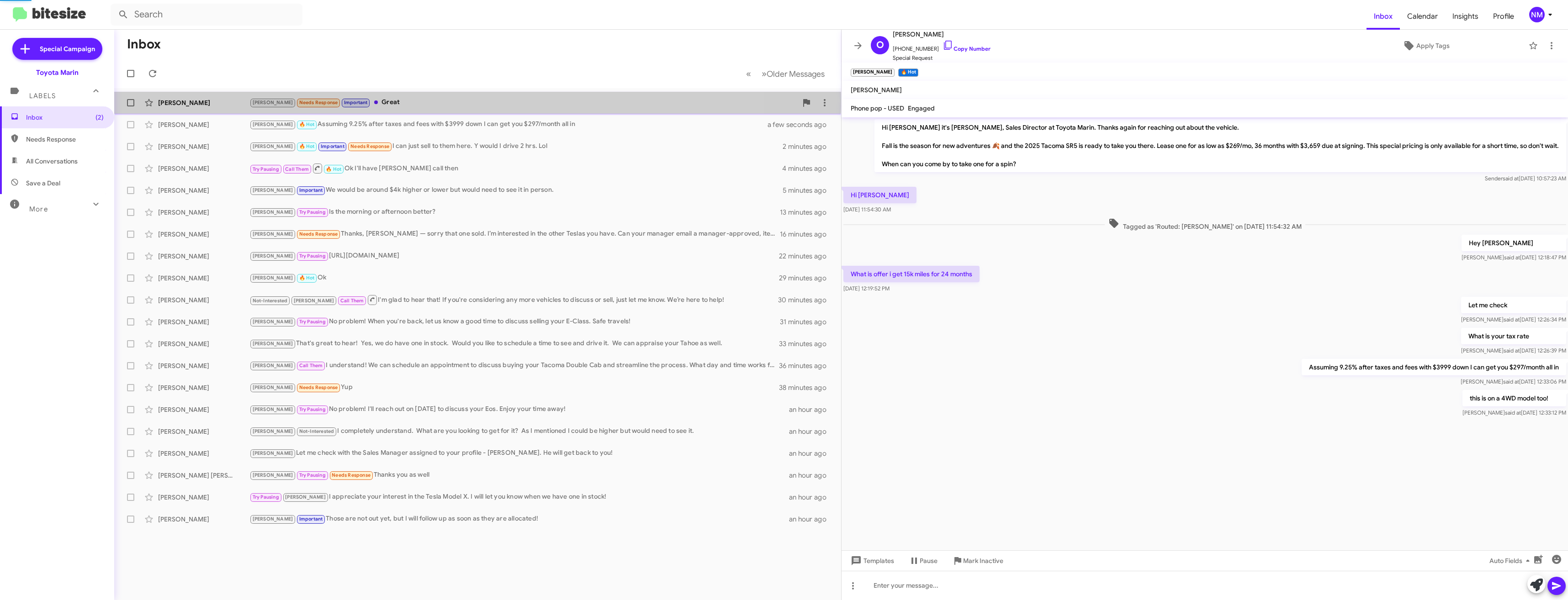
scroll to position [23, 0]
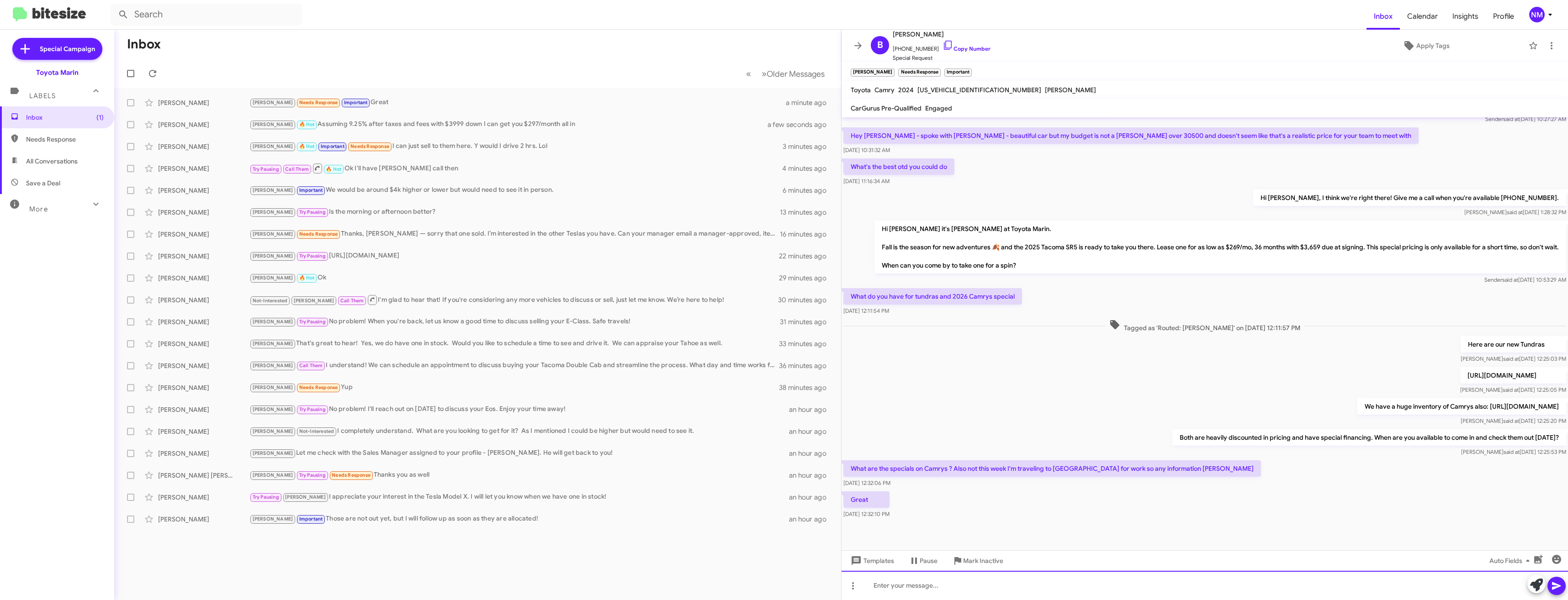
click at [960, 582] on div at bounding box center [1204, 585] width 726 height 29
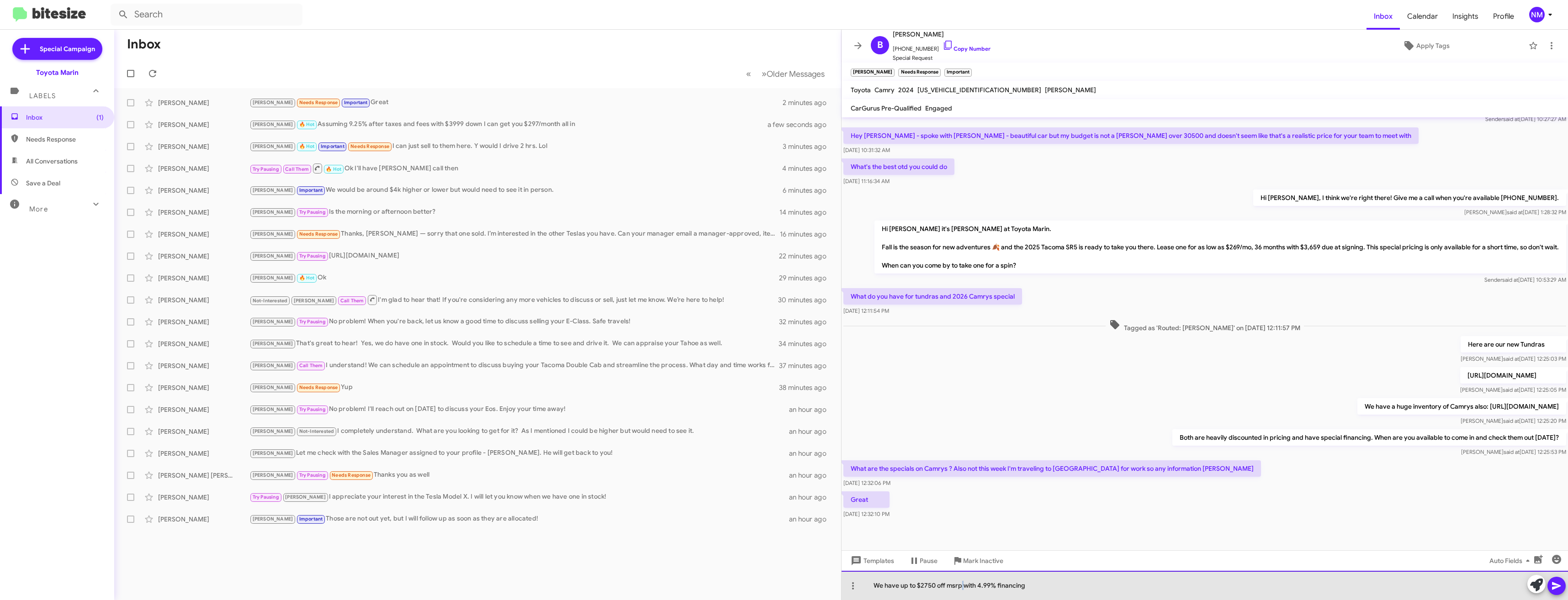
click at [960, 582] on div "We have up to $2750 off msrp with 4.99% financing" at bounding box center [1204, 585] width 726 height 29
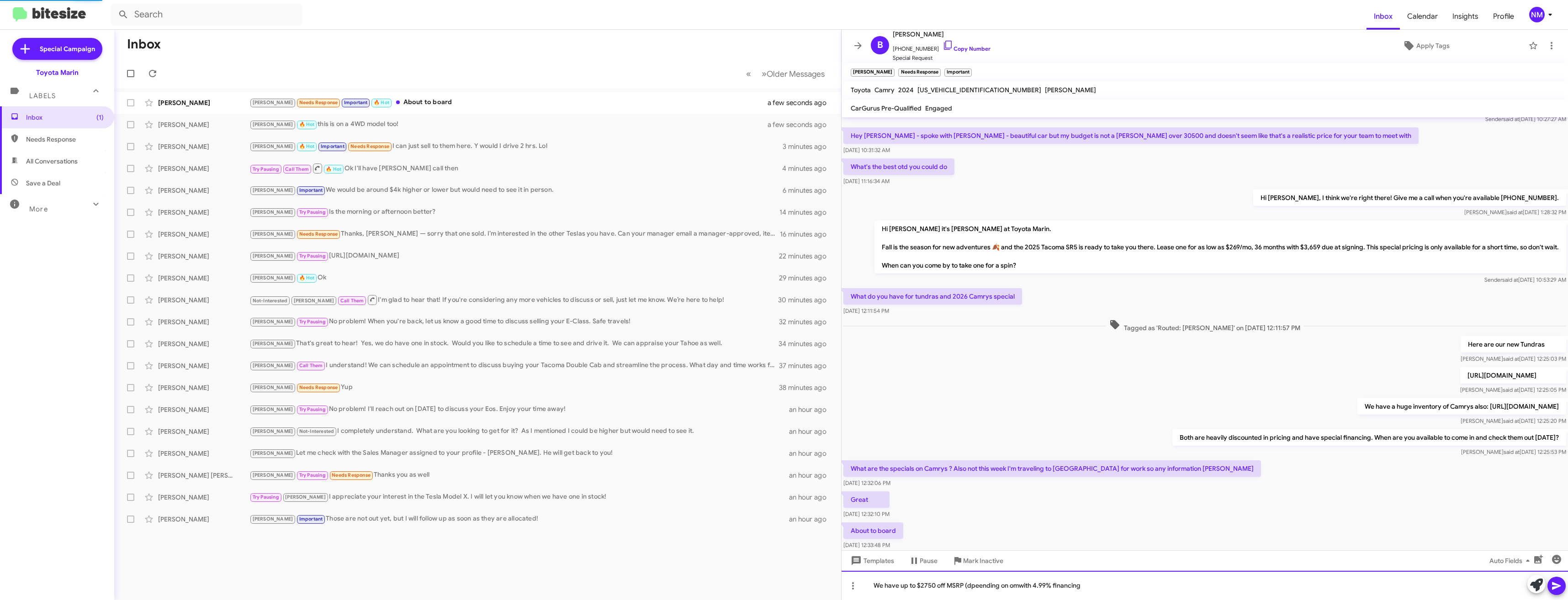
scroll to position [56, 0]
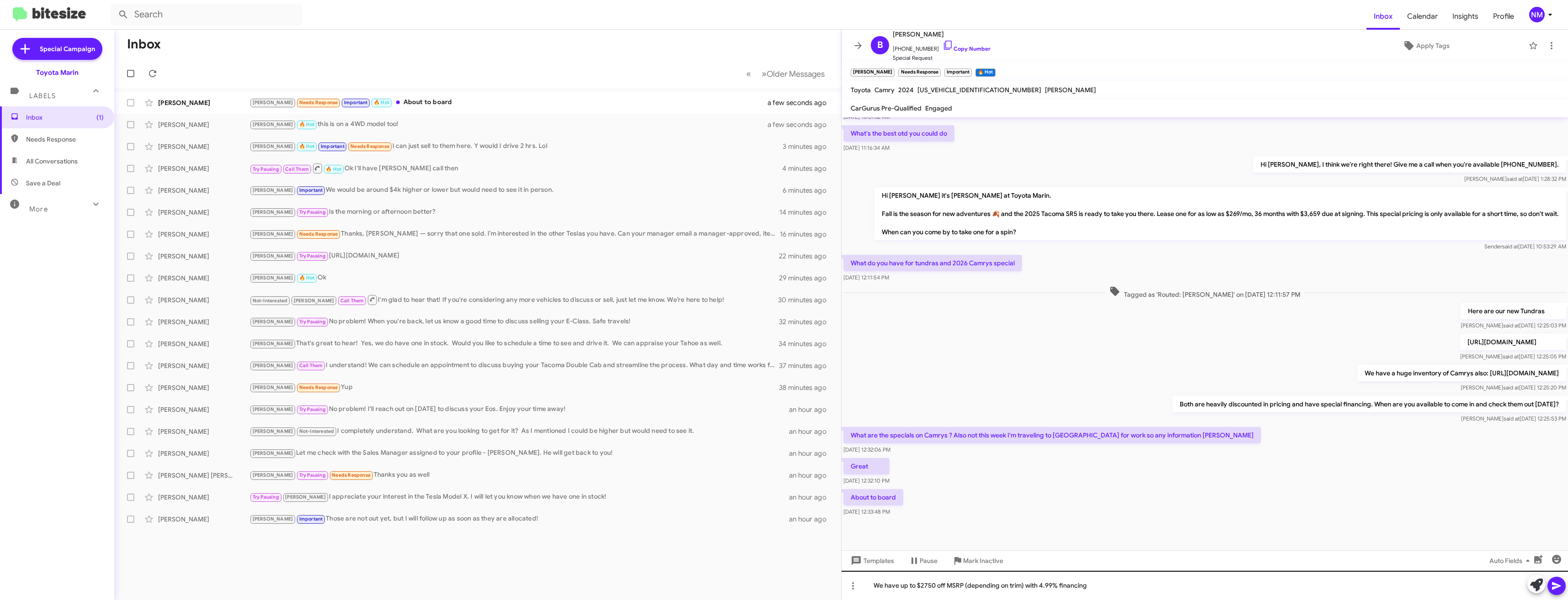
click at [1556, 590] on icon at bounding box center [1556, 585] width 11 height 11
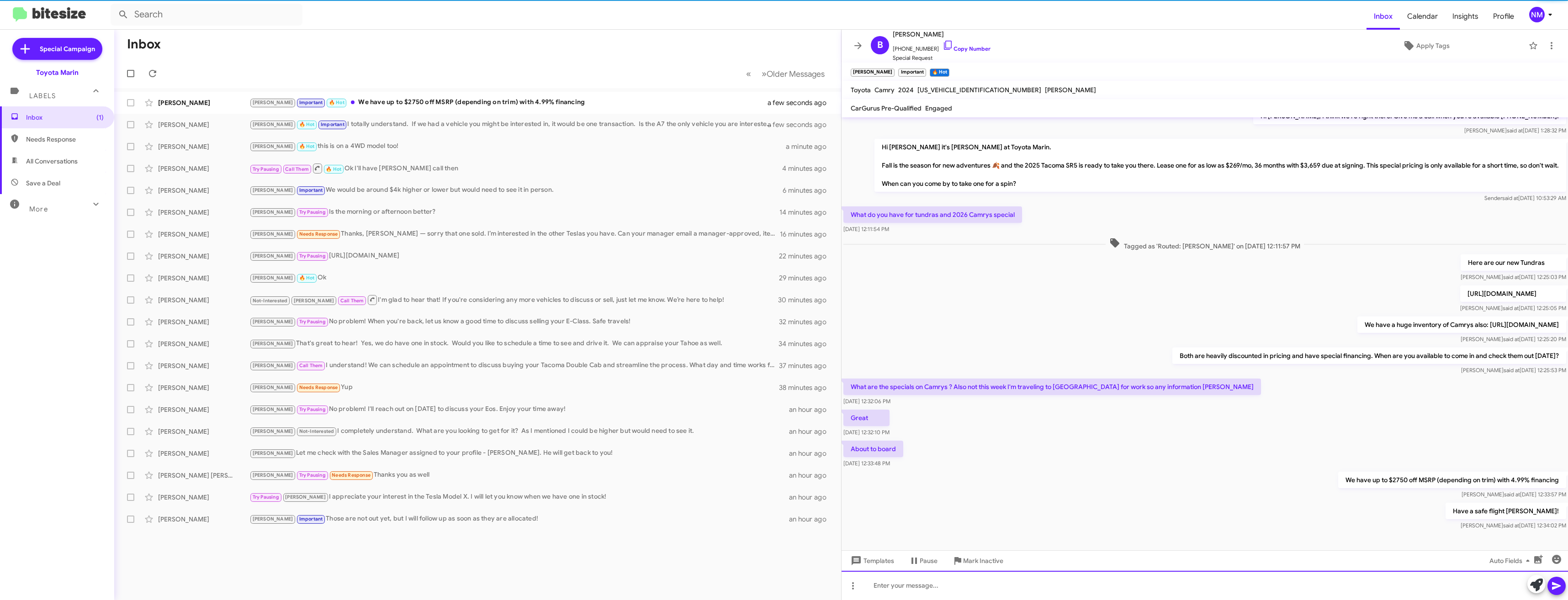
scroll to position [123, 0]
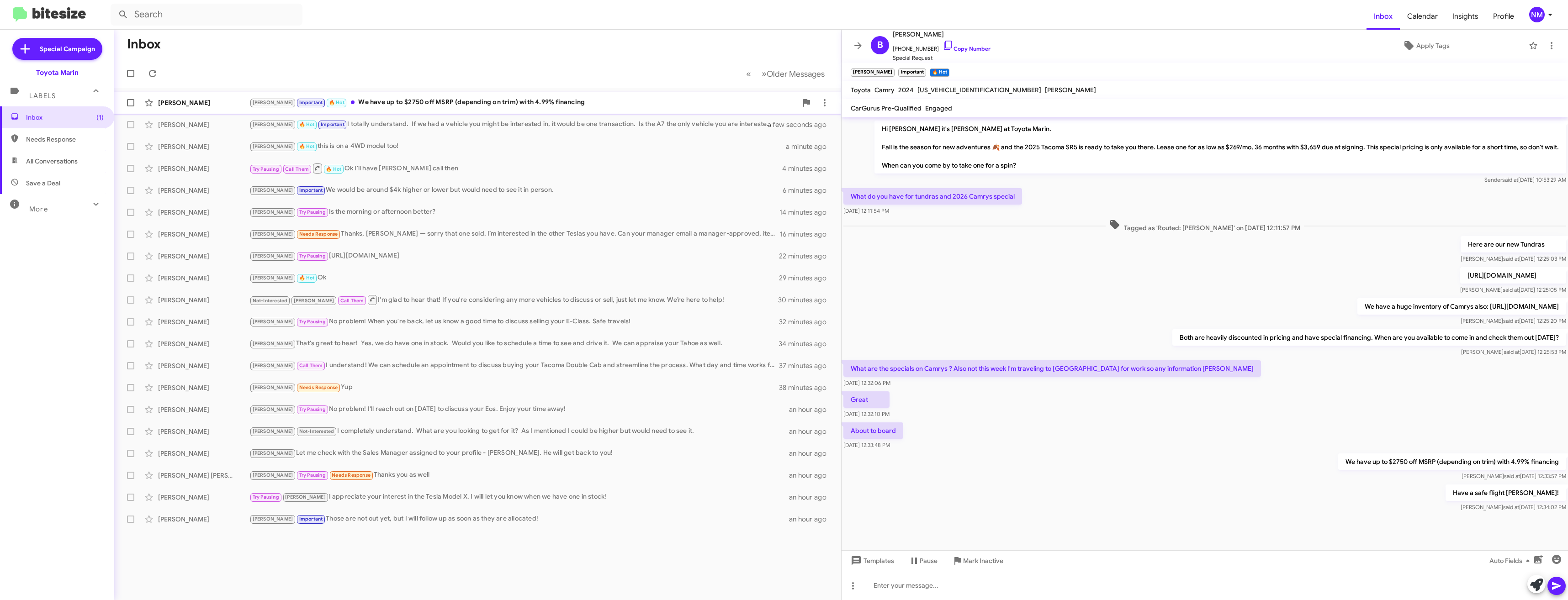
click at [518, 105] on div "[PERSON_NAME] Important 🔥 Hot We have up to $2750 off MSRP (depending on trim) …" at bounding box center [523, 102] width 548 height 11
